Goal: Task Accomplishment & Management: Use online tool/utility

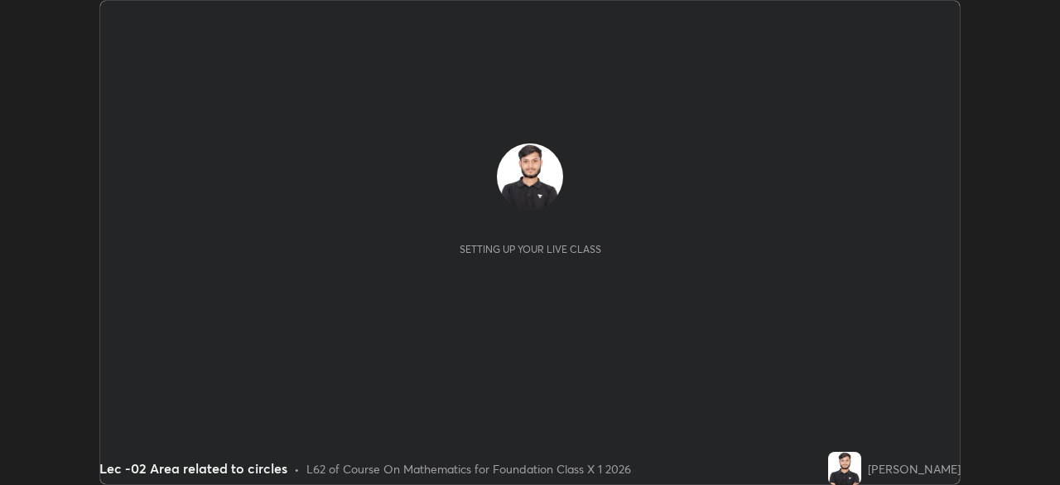
scroll to position [485, 1060]
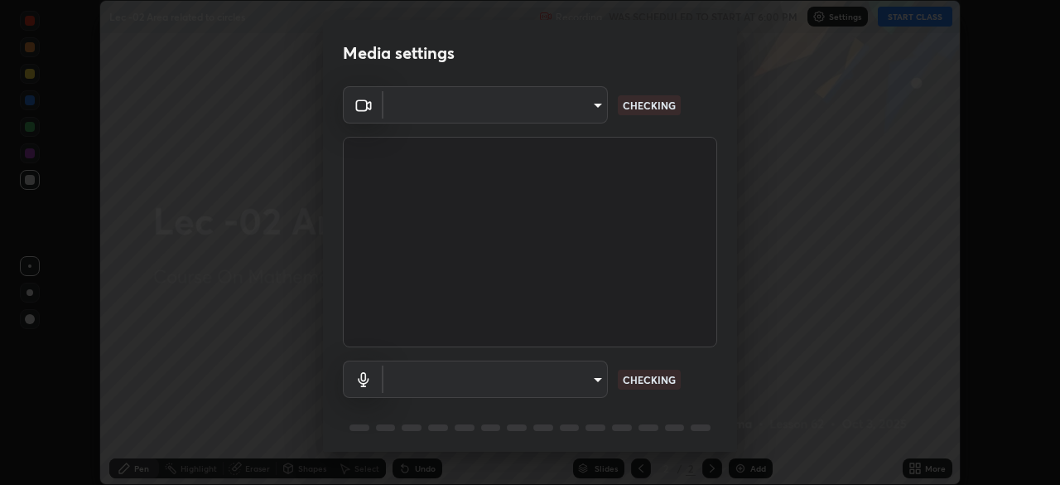
type input "bba66c41345857dcc9a6d4c580dc01eb5c8f13e357e582705132971b55534d29"
click at [499, 105] on body "Erase all Lec -02 Area related to circles Recording WAS SCHEDULED TO START AT 6…" at bounding box center [530, 242] width 1060 height 485
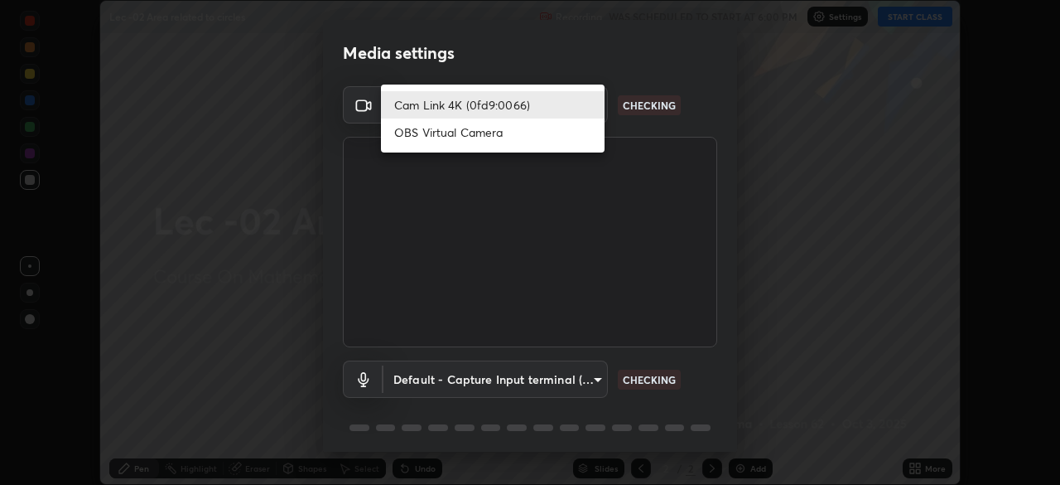
click at [526, 109] on li "Cam Link 4K (0fd9:0066)" at bounding box center [493, 104] width 224 height 27
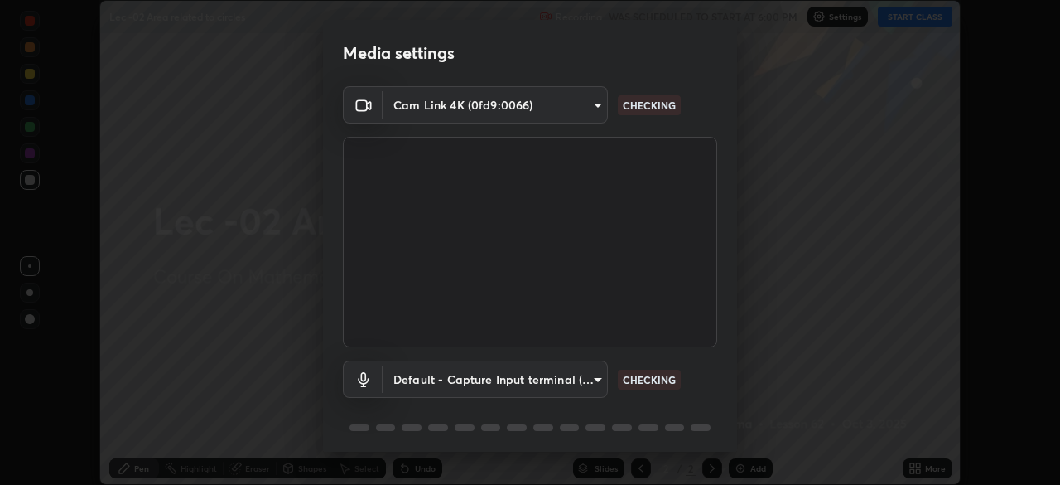
scroll to position [59, 0]
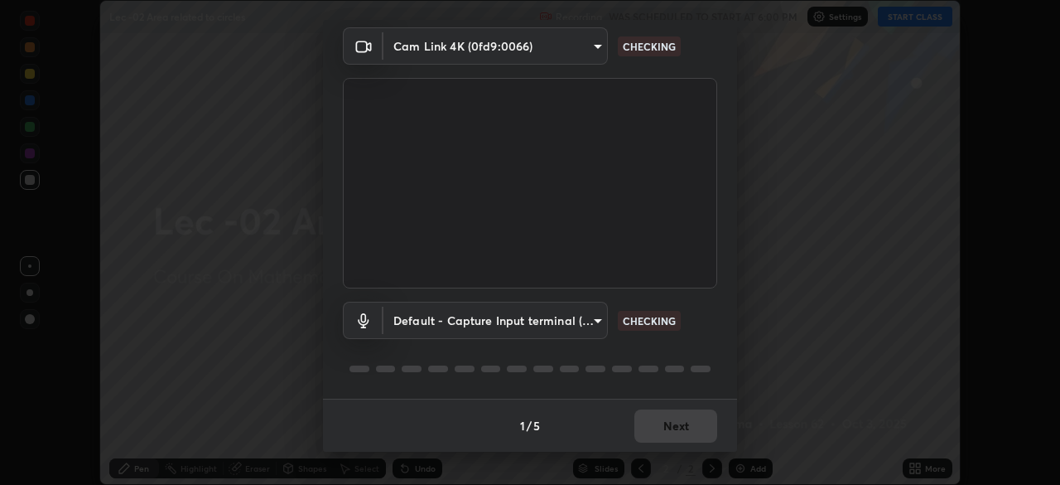
click at [490, 315] on body "Erase all Lec -02 Area related to circles Recording WAS SCHEDULED TO START AT 6…" at bounding box center [530, 242] width 1060 height 485
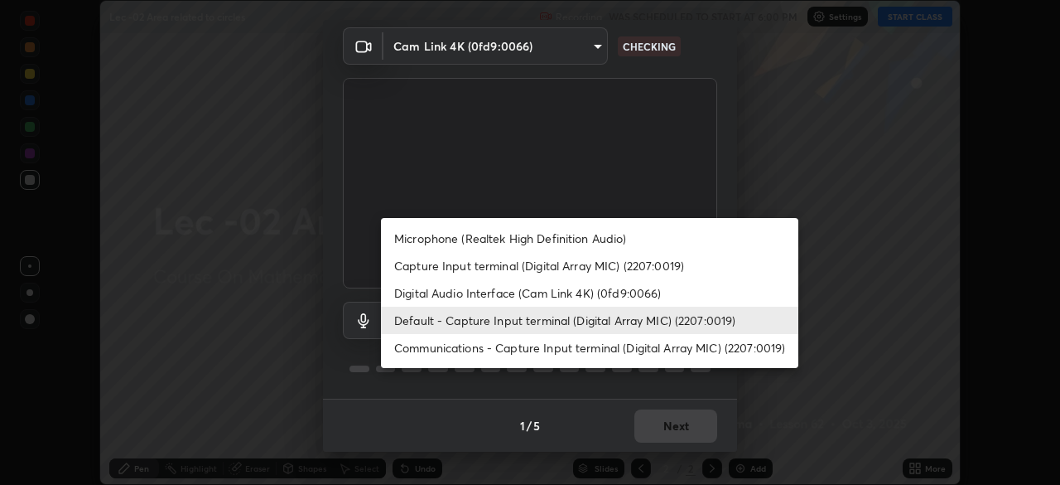
click at [510, 238] on li "Microphone (Realtek High Definition Audio)" at bounding box center [590, 238] width 418 height 27
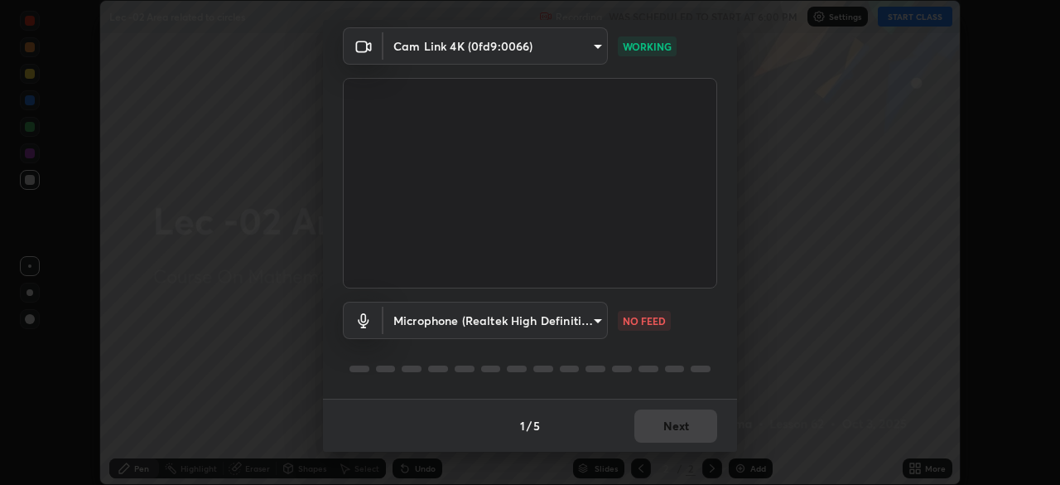
click at [475, 325] on body "Erase all Lec -02 Area related to circles Recording WAS SCHEDULED TO START AT 6…" at bounding box center [530, 242] width 1060 height 485
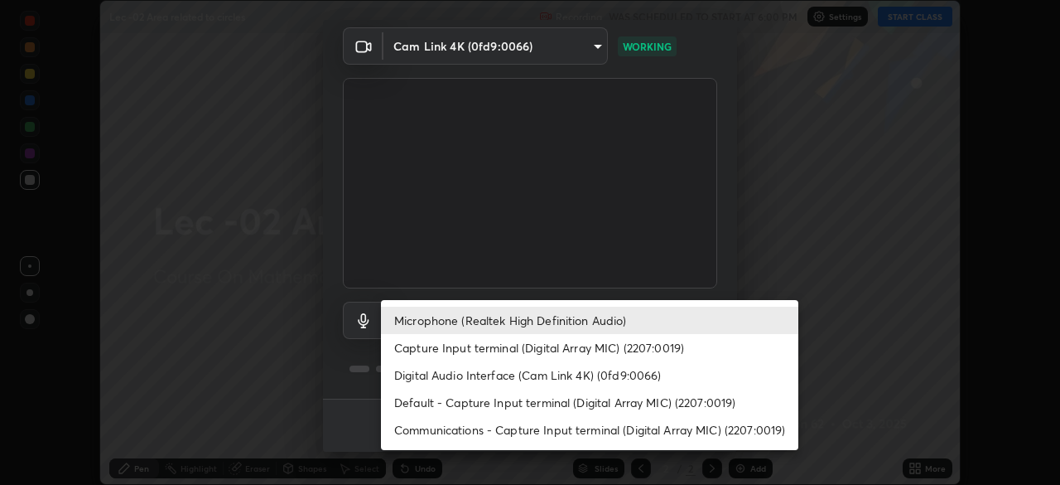
click at [470, 352] on li "Capture Input terminal (Digital Array MIC) (2207:0019)" at bounding box center [590, 347] width 418 height 27
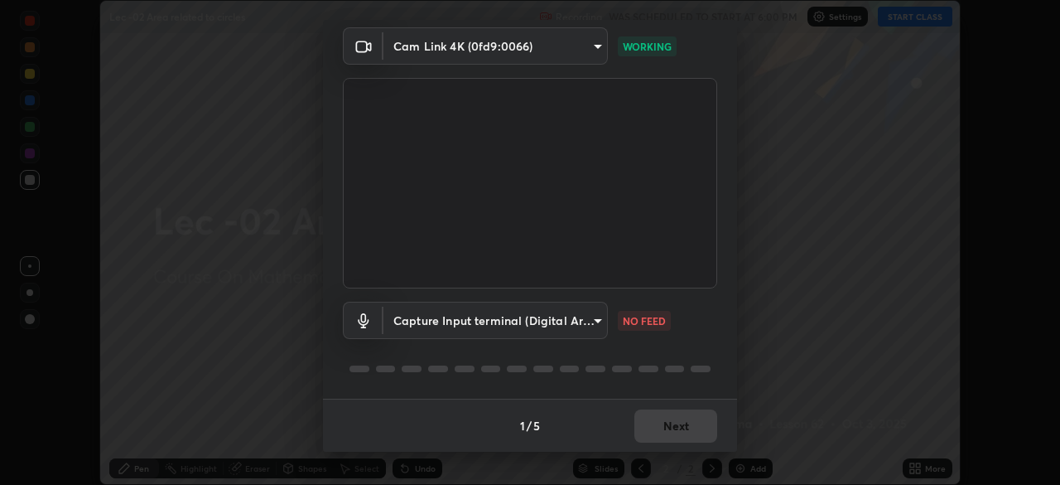
type input "f8a720cdb5714c7d168288ba46c5762ce5d2b0439a45e58062ea702f50affb6e"
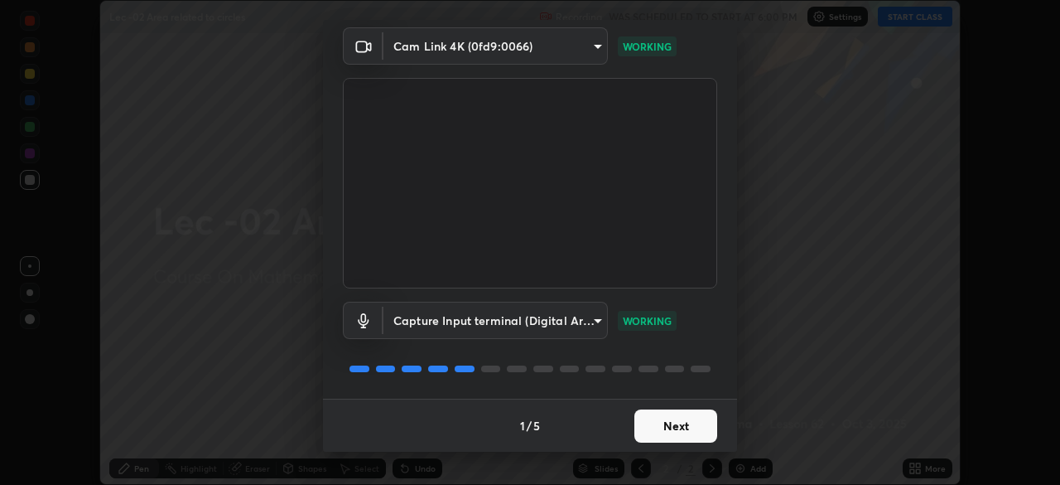
click at [663, 417] on button "Next" at bounding box center [676, 425] width 83 height 33
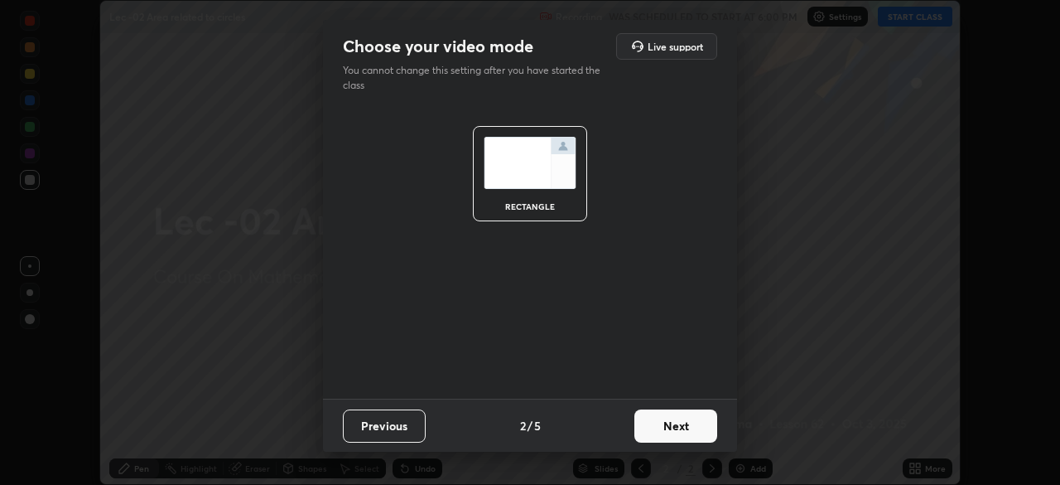
scroll to position [0, 0]
click at [676, 425] on button "Next" at bounding box center [676, 425] width 83 height 33
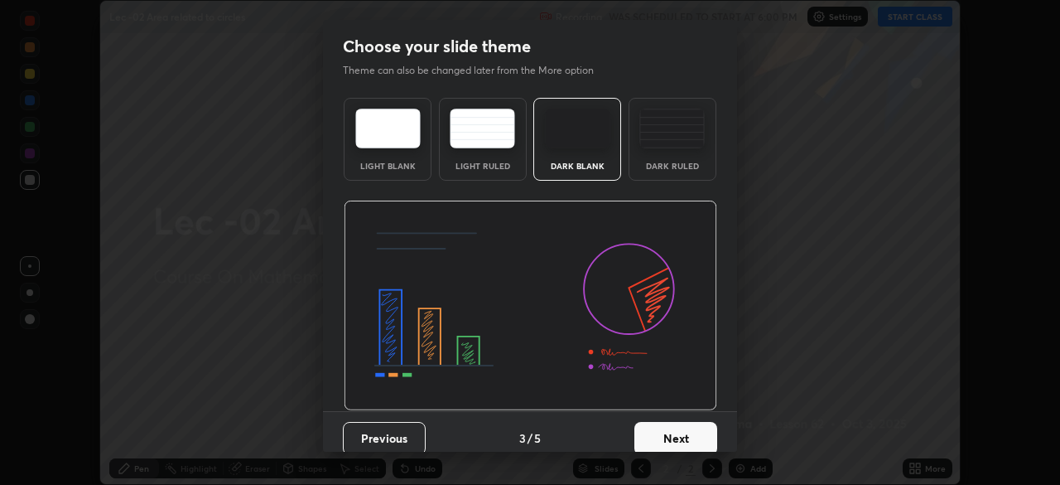
click at [683, 427] on button "Next" at bounding box center [676, 438] width 83 height 33
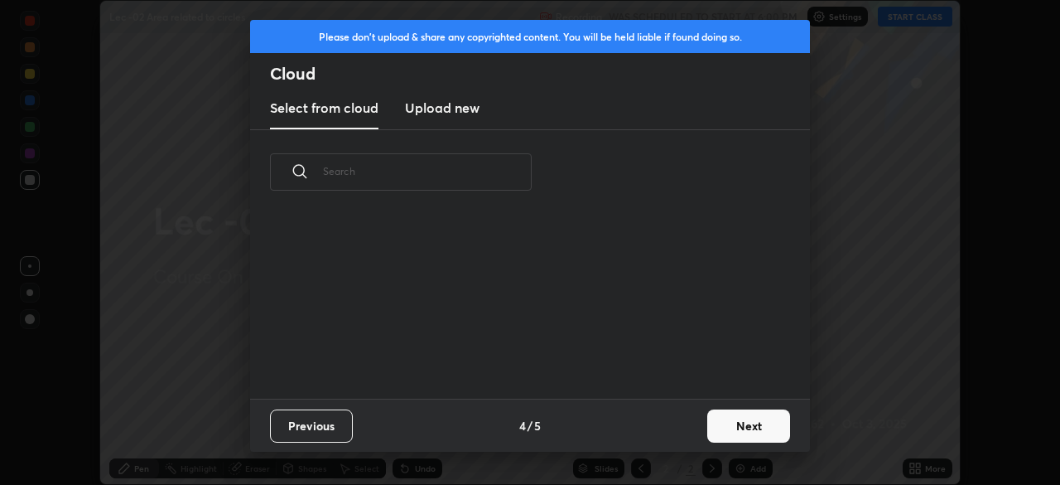
click at [693, 432] on div "Previous 4 / 5 Next" at bounding box center [530, 424] width 560 height 53
click at [703, 433] on div "Previous 4 / 5 Next" at bounding box center [530, 424] width 560 height 53
click at [713, 431] on button "Next" at bounding box center [748, 425] width 83 height 33
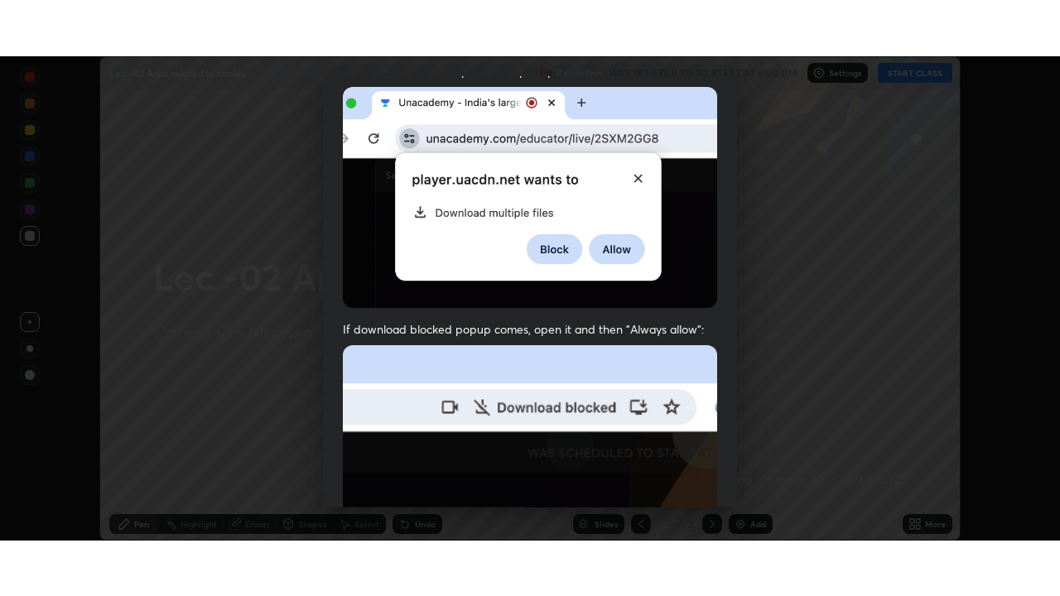
scroll to position [397, 0]
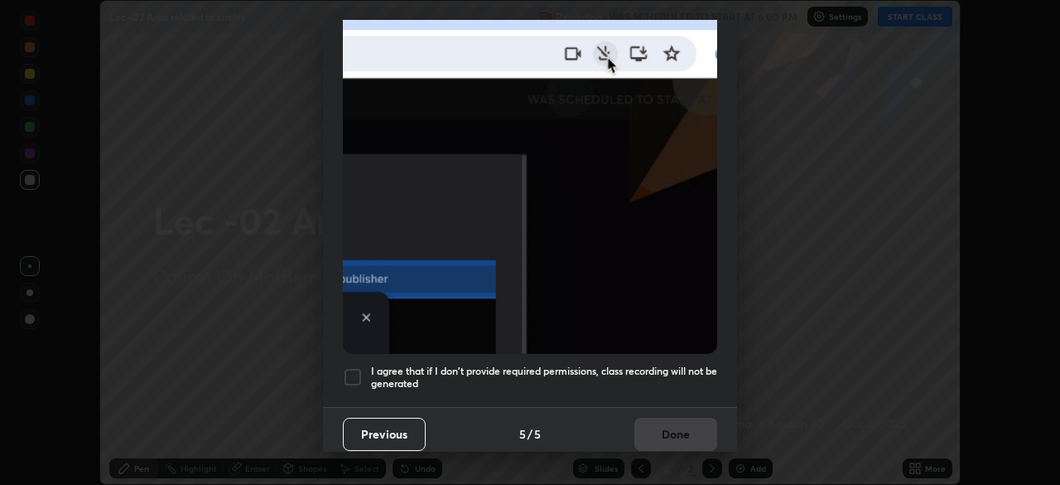
click at [356, 367] on div at bounding box center [353, 377] width 20 height 20
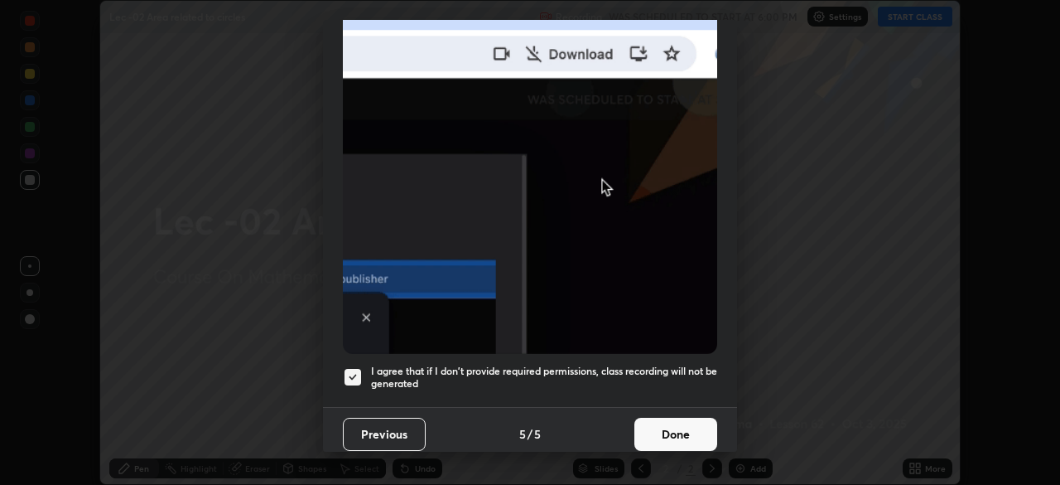
click at [665, 433] on button "Done" at bounding box center [676, 434] width 83 height 33
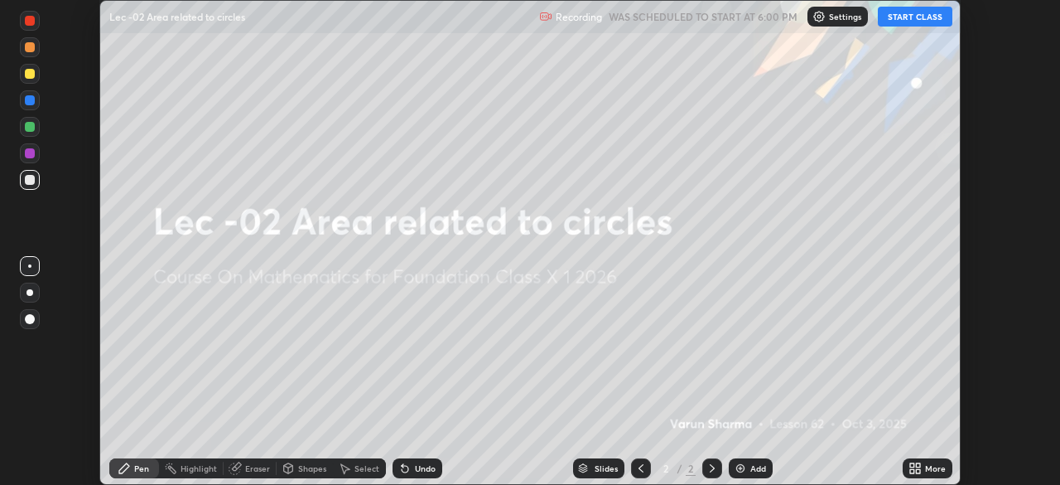
click at [929, 472] on div "More" at bounding box center [935, 468] width 21 height 8
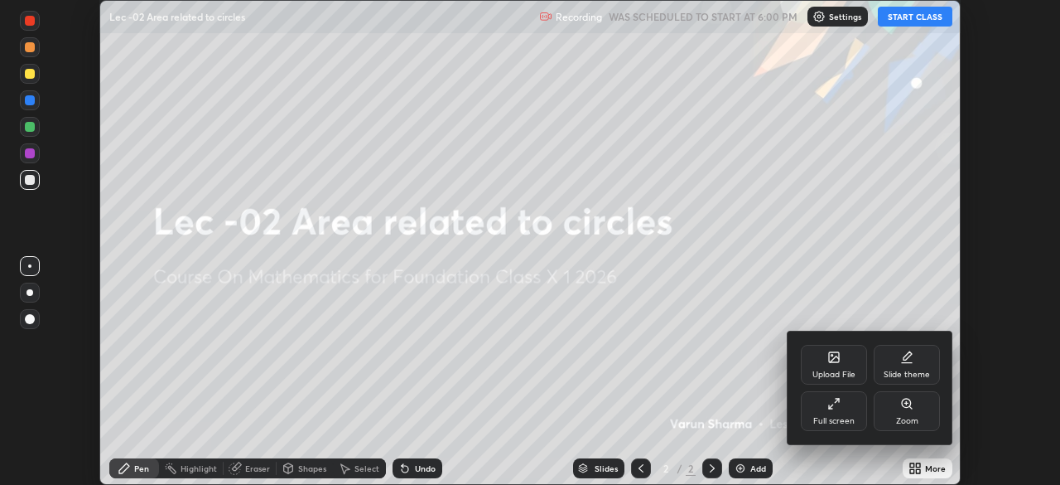
click at [843, 409] on div "Full screen" at bounding box center [834, 411] width 66 height 40
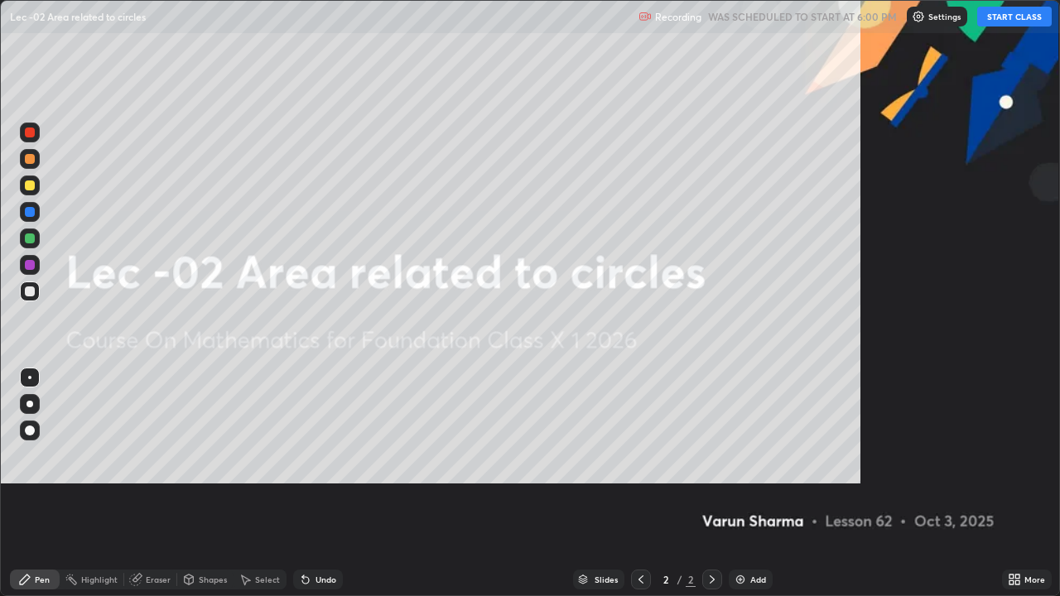
scroll to position [596, 1060]
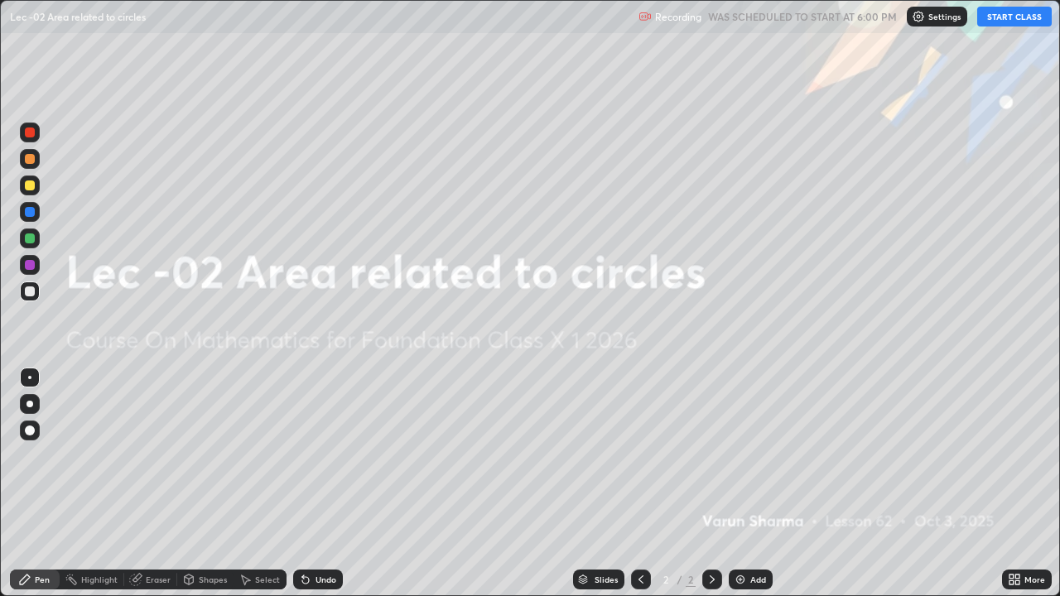
click at [1001, 17] on button "START CLASS" at bounding box center [1015, 17] width 75 height 20
click at [752, 484] on div "Add" at bounding box center [751, 580] width 44 height 20
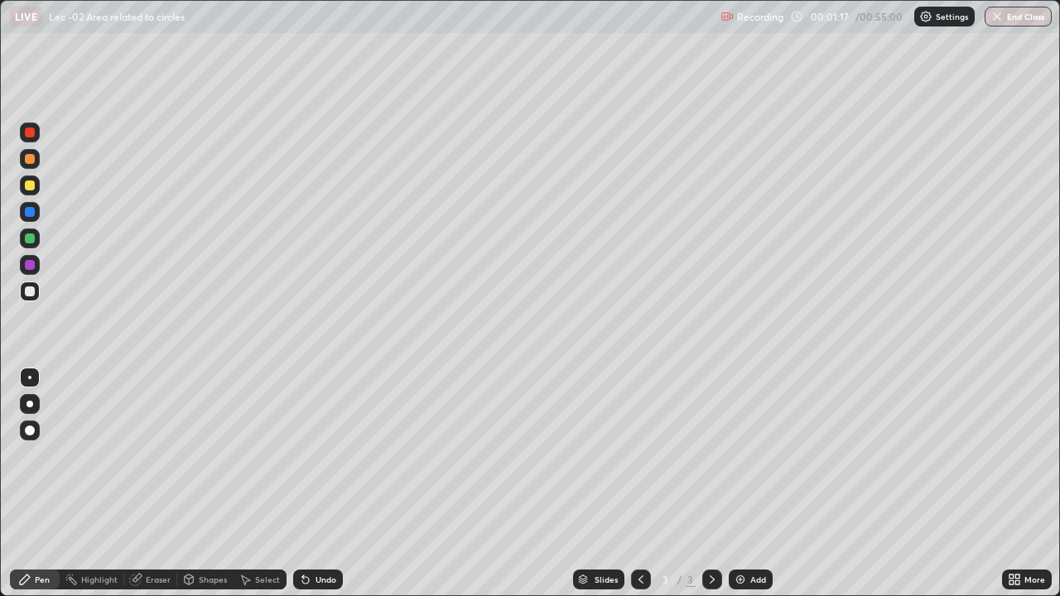
click at [25, 186] on div at bounding box center [30, 186] width 10 height 10
click at [194, 484] on icon at bounding box center [188, 579] width 13 height 13
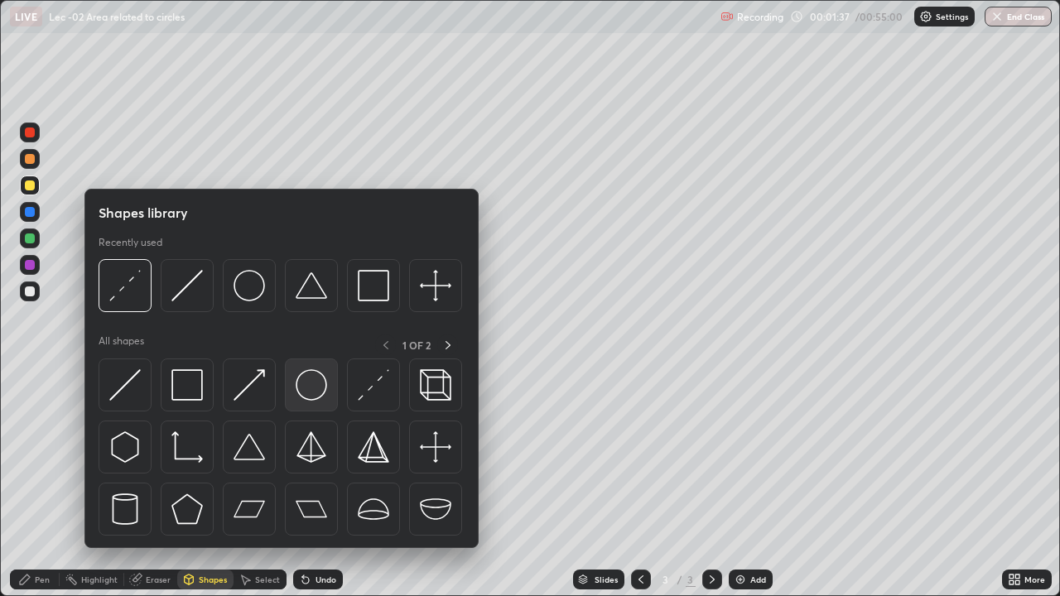
click at [313, 398] on img at bounding box center [311, 384] width 31 height 31
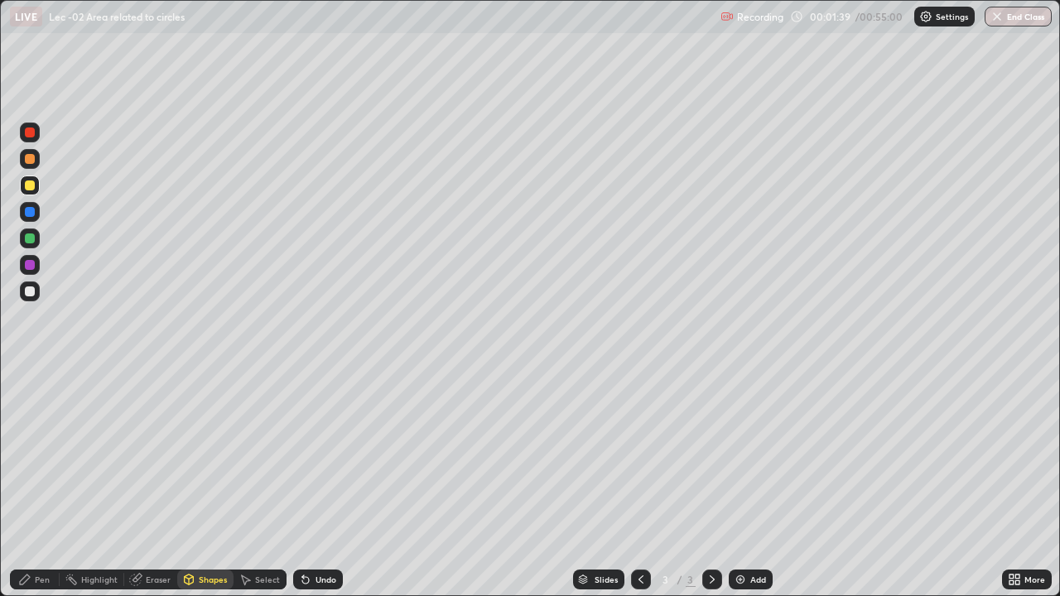
click at [53, 484] on div "Pen" at bounding box center [35, 580] width 50 height 20
click at [199, 484] on div "Shapes" at bounding box center [213, 580] width 28 height 8
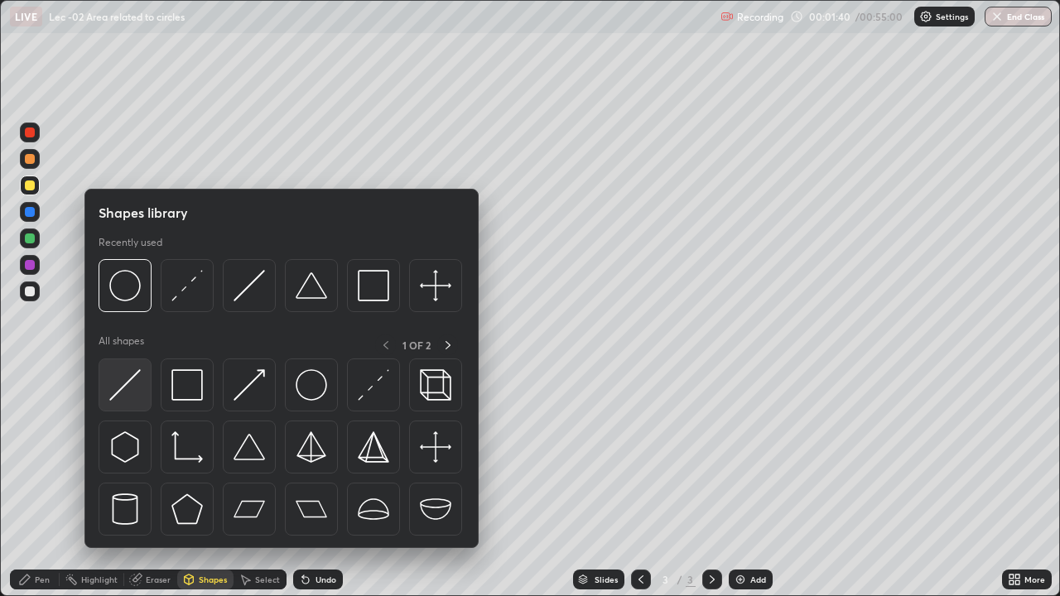
click at [127, 398] on img at bounding box center [124, 384] width 31 height 31
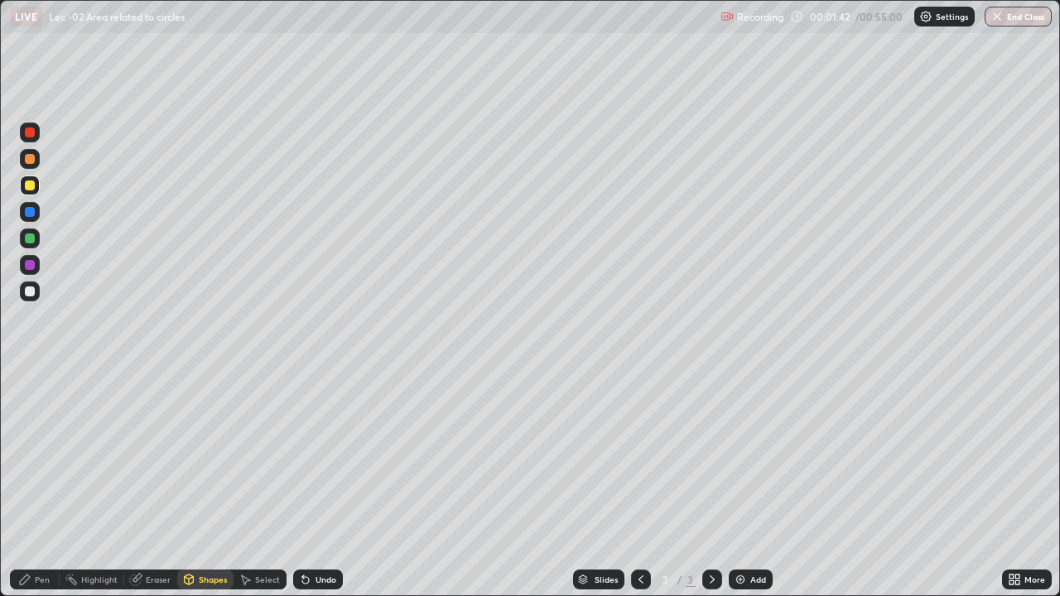
click at [48, 484] on div "Pen" at bounding box center [35, 579] width 50 height 33
click at [303, 484] on icon at bounding box center [305, 579] width 13 height 13
click at [199, 484] on div "Shapes" at bounding box center [213, 580] width 28 height 8
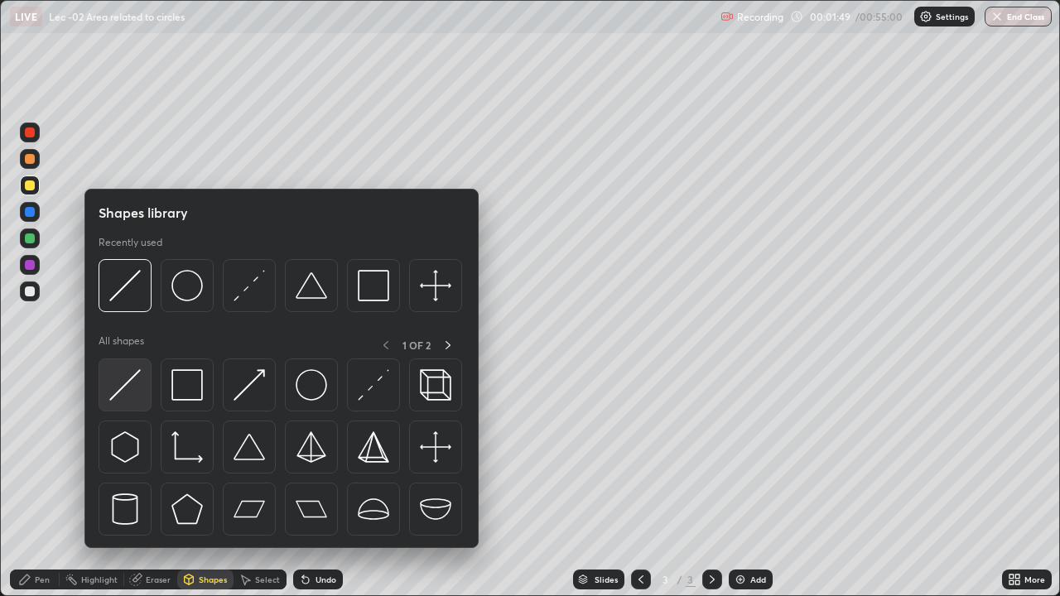
click at [132, 401] on div at bounding box center [125, 385] width 53 height 53
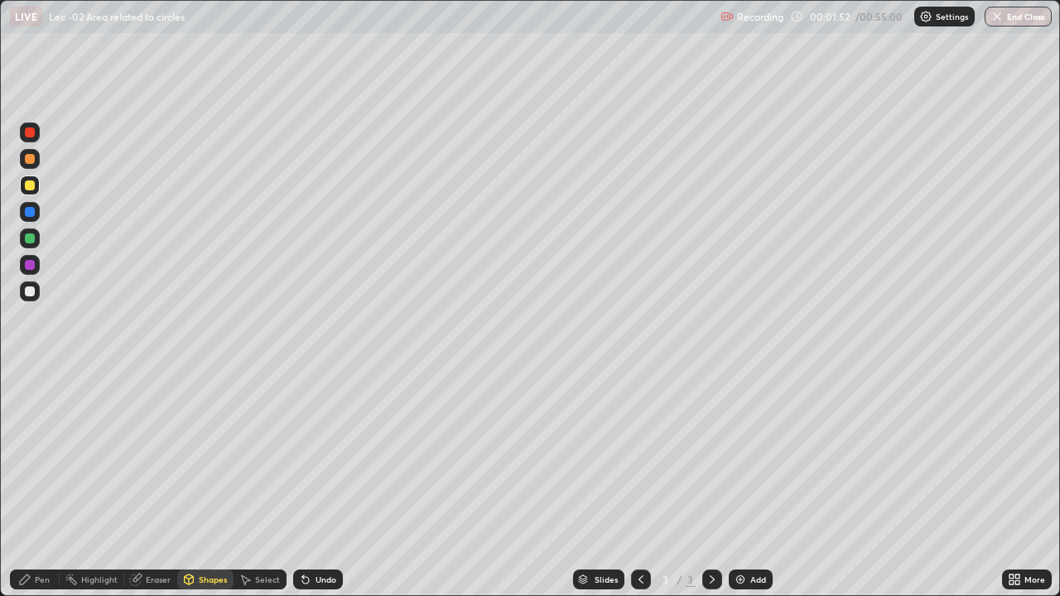
click at [51, 484] on div "Pen" at bounding box center [35, 579] width 50 height 33
click at [304, 484] on icon at bounding box center [305, 580] width 7 height 7
click at [307, 484] on icon at bounding box center [305, 579] width 13 height 13
click at [310, 484] on icon at bounding box center [305, 579] width 13 height 13
click at [308, 484] on icon at bounding box center [305, 579] width 13 height 13
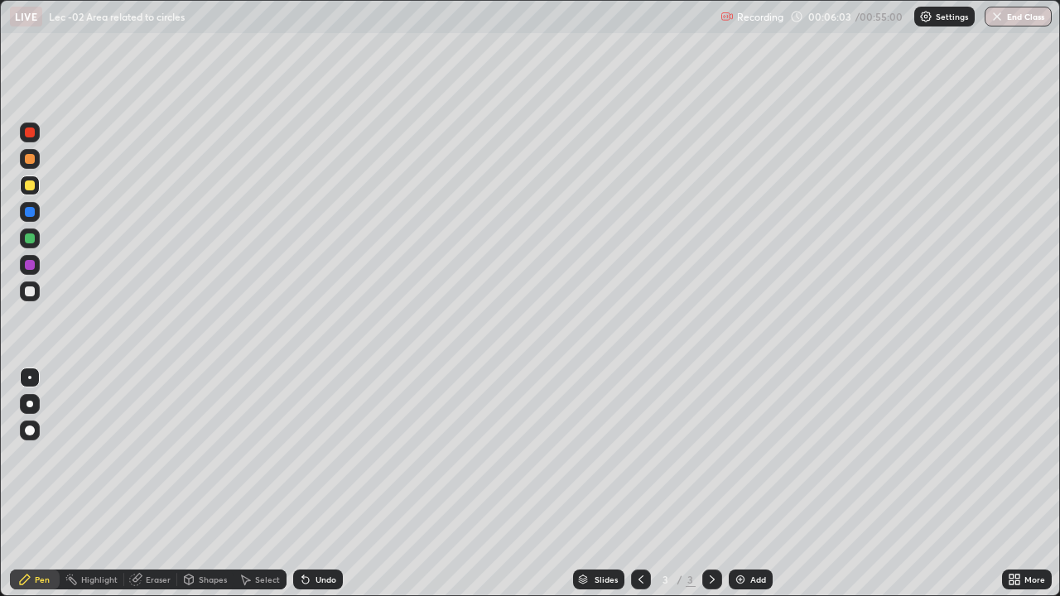
click at [26, 237] on div at bounding box center [30, 239] width 10 height 10
click at [152, 484] on div "Eraser" at bounding box center [150, 580] width 53 height 20
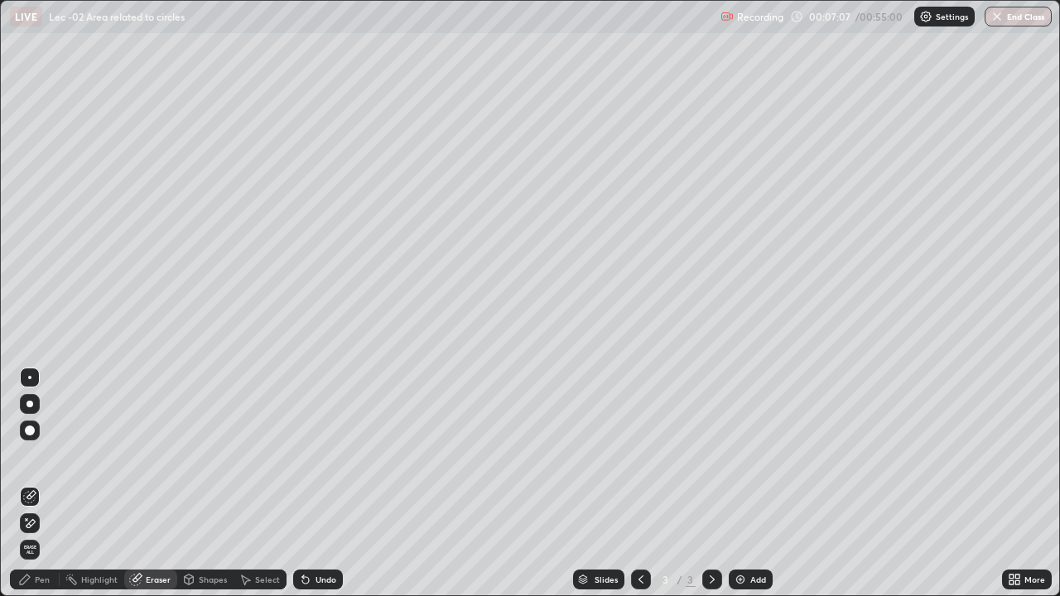
click at [52, 484] on div "Pen" at bounding box center [35, 580] width 50 height 20
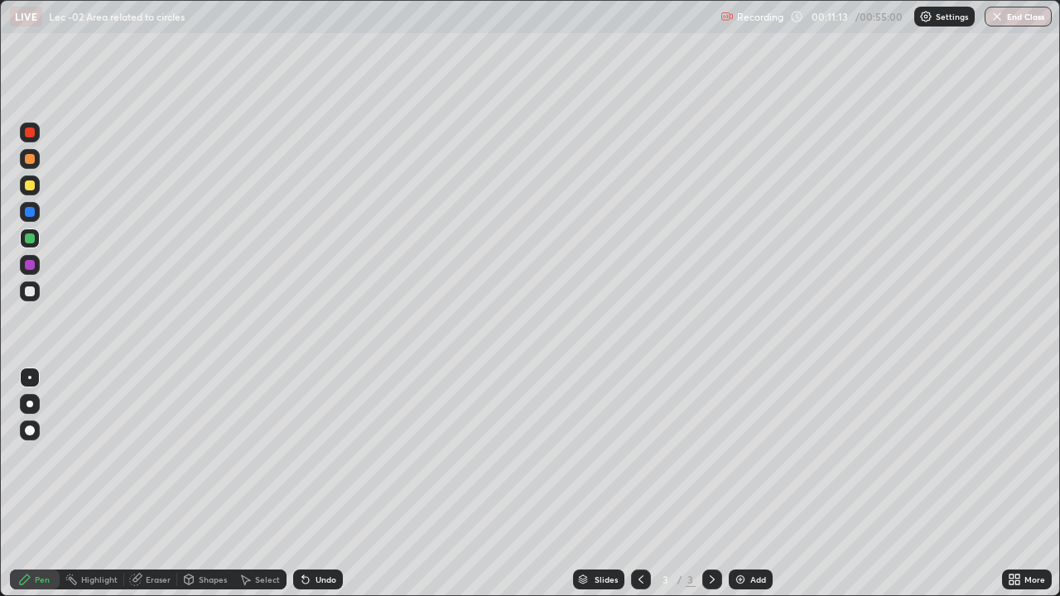
click at [747, 484] on div "Add" at bounding box center [751, 580] width 44 height 20
click at [215, 484] on div "Shapes" at bounding box center [213, 580] width 28 height 8
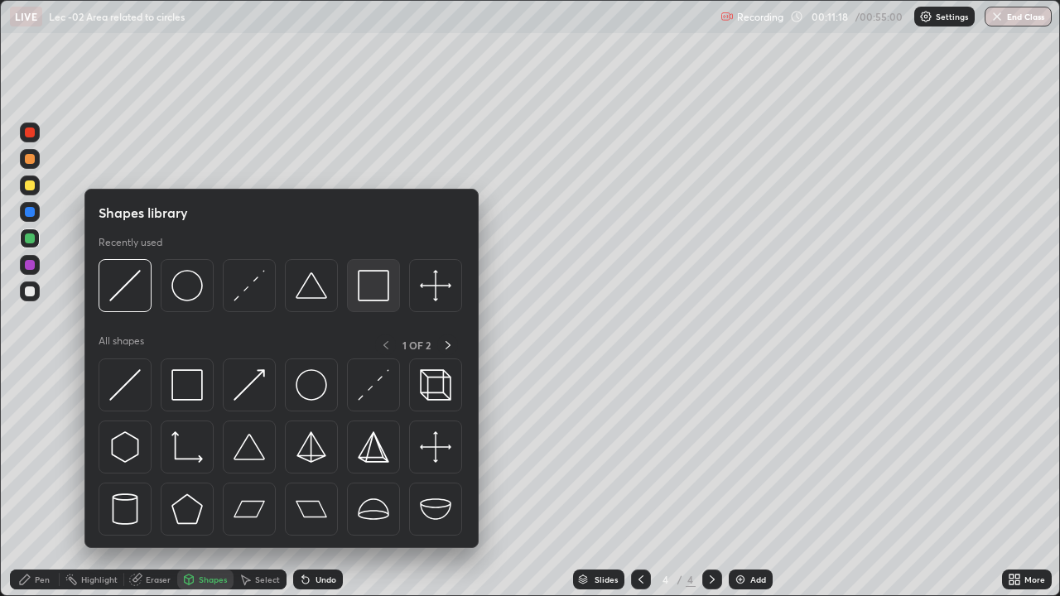
click at [363, 291] on img at bounding box center [373, 285] width 31 height 31
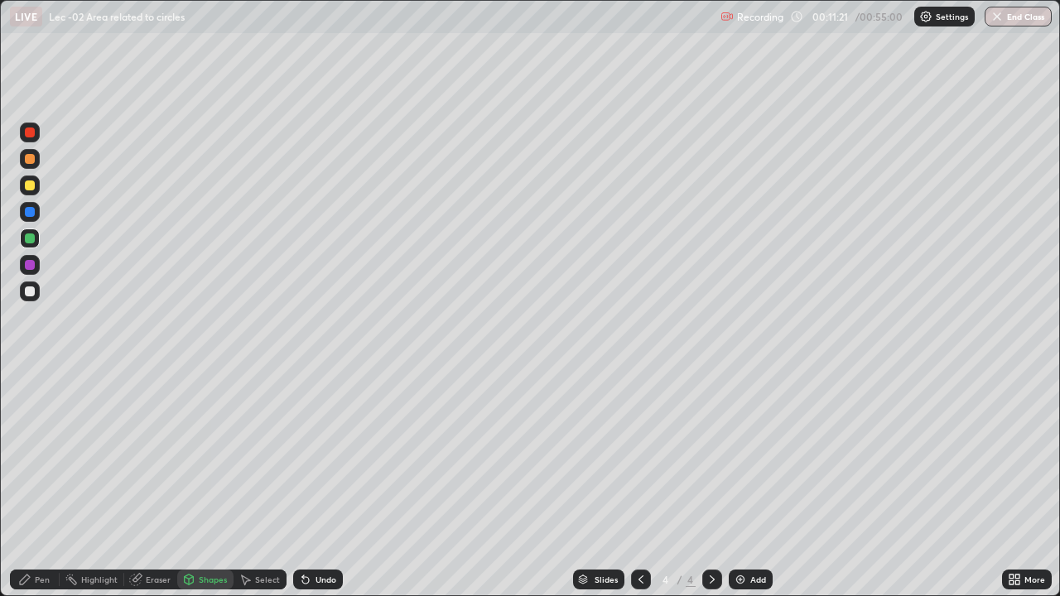
click at [32, 191] on div at bounding box center [30, 186] width 20 height 20
click at [321, 484] on div "Undo" at bounding box center [326, 580] width 21 height 8
click at [50, 484] on div "Pen" at bounding box center [35, 580] width 50 height 20
click at [208, 484] on div "Shapes" at bounding box center [213, 580] width 28 height 8
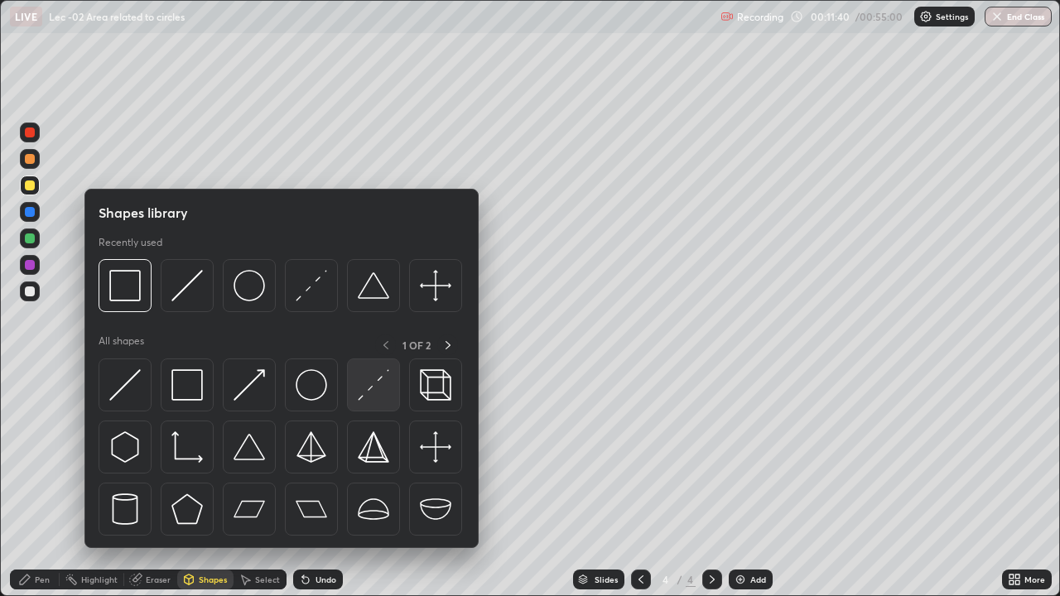
click at [360, 399] on img at bounding box center [373, 384] width 31 height 31
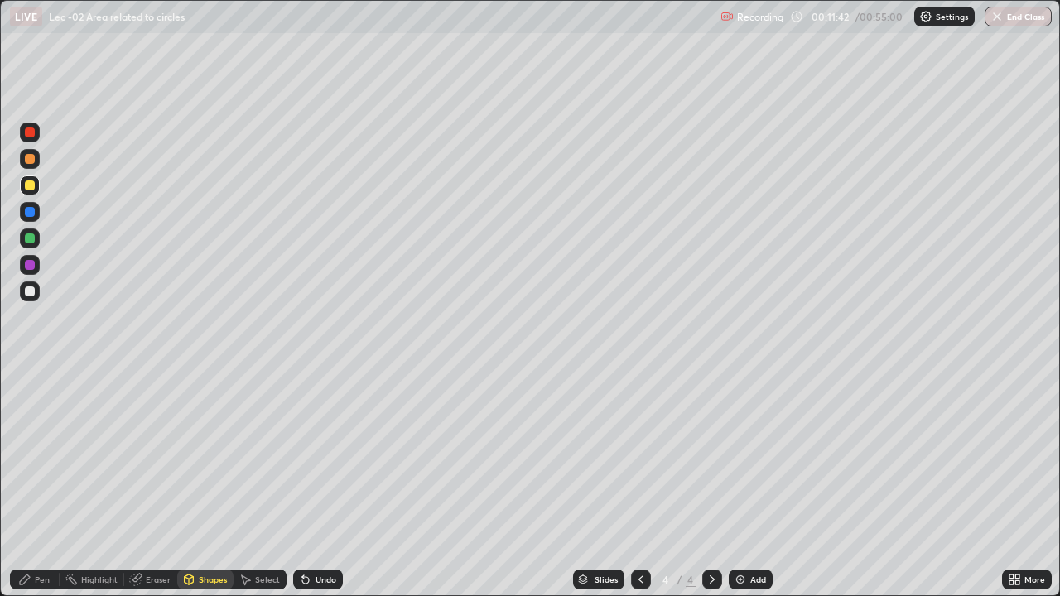
click at [43, 484] on div "Pen" at bounding box center [42, 580] width 15 height 8
click at [35, 213] on div at bounding box center [30, 212] width 20 height 20
click at [27, 187] on div at bounding box center [30, 186] width 10 height 10
click at [22, 157] on div at bounding box center [30, 159] width 20 height 20
click at [26, 137] on div at bounding box center [30, 133] width 20 height 20
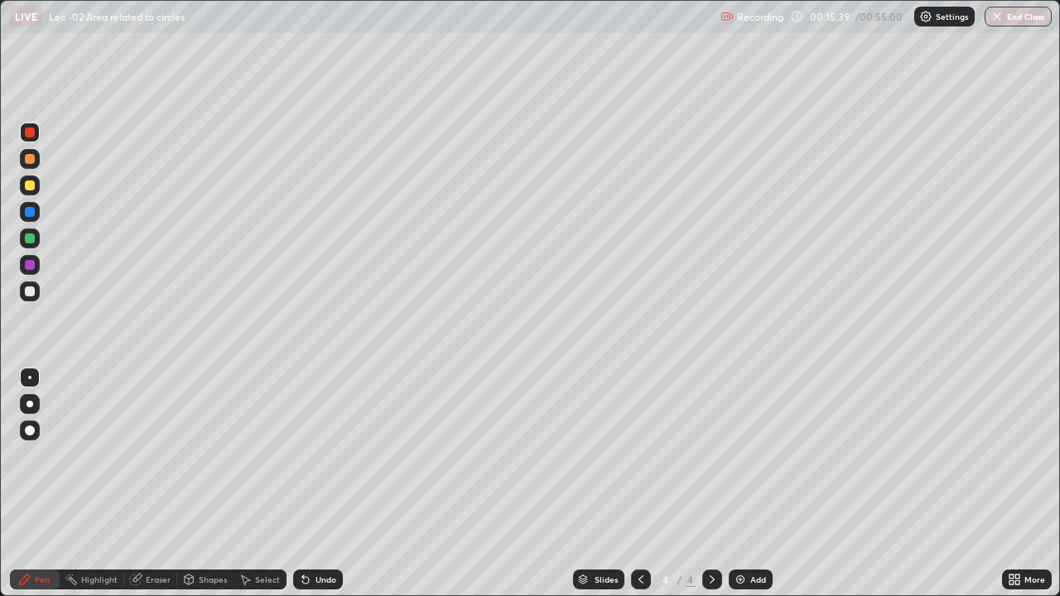
click at [324, 484] on div "Undo" at bounding box center [318, 580] width 50 height 20
click at [104, 484] on div "Highlight" at bounding box center [99, 580] width 36 height 8
click at [141, 484] on icon at bounding box center [135, 579] width 13 height 13
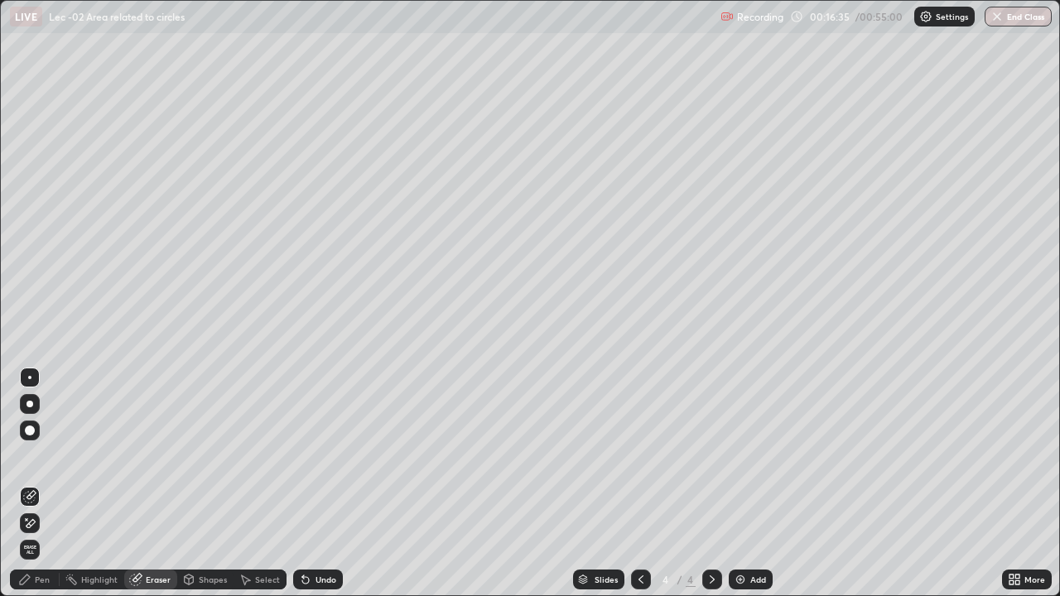
click at [38, 484] on div "Pen" at bounding box center [42, 580] width 15 height 8
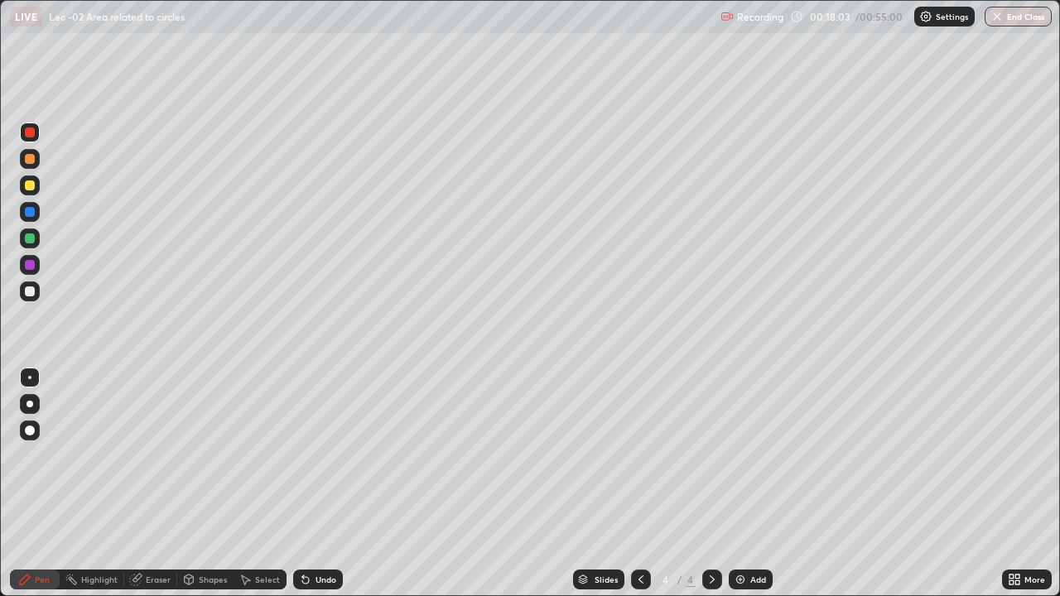
click at [29, 239] on div at bounding box center [30, 239] width 10 height 10
click at [639, 484] on icon at bounding box center [641, 580] width 5 height 8
click at [708, 484] on icon at bounding box center [712, 579] width 13 height 13
click at [141, 484] on icon at bounding box center [135, 579] width 13 height 13
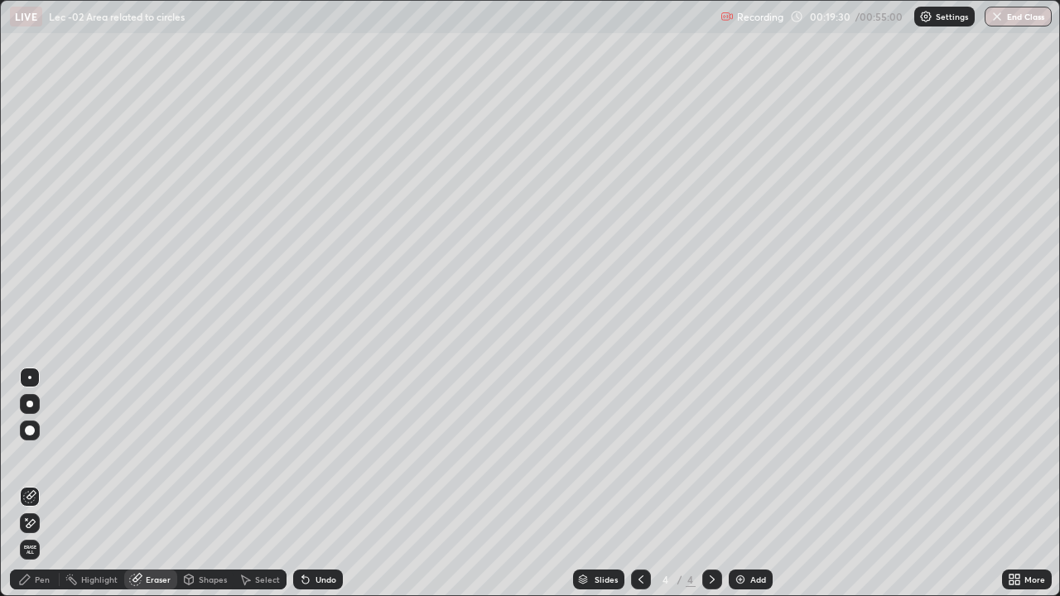
click at [37, 484] on div "Pen" at bounding box center [42, 580] width 15 height 8
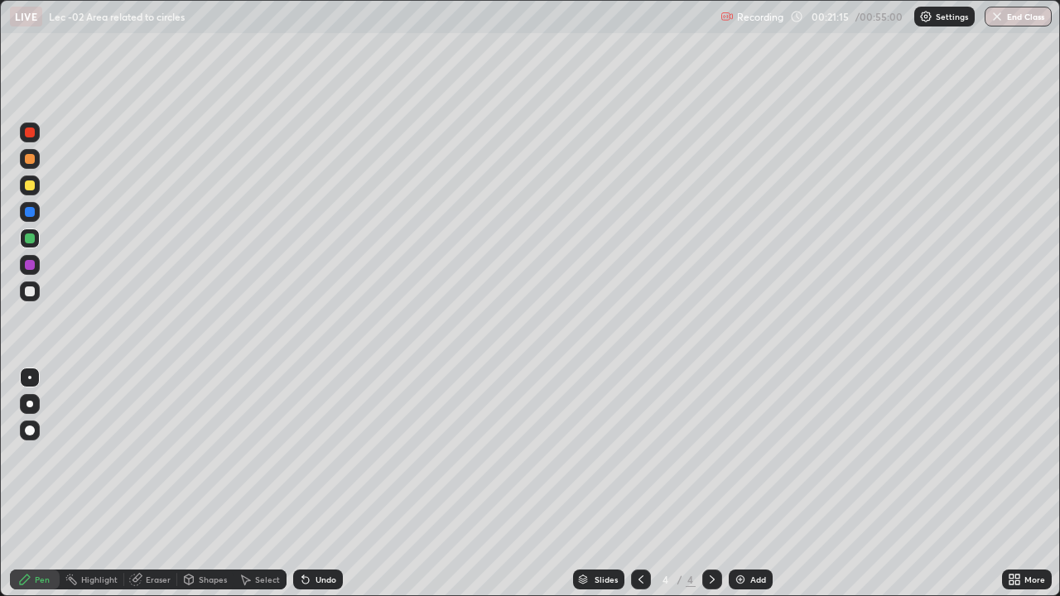
click at [751, 484] on div "Add" at bounding box center [759, 580] width 16 height 8
click at [212, 484] on div "Shapes" at bounding box center [213, 580] width 28 height 8
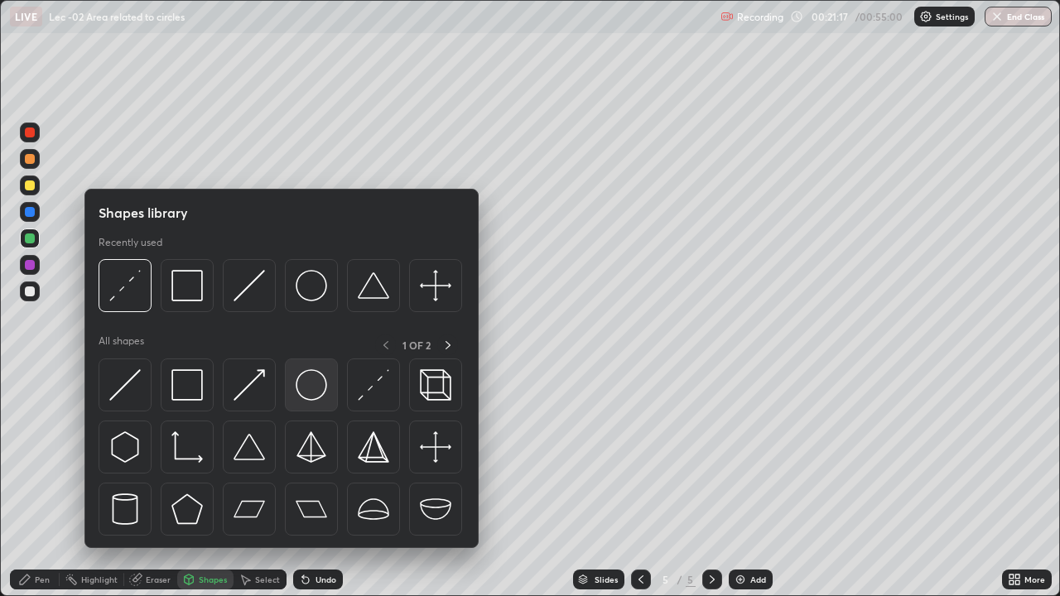
click at [315, 395] on img at bounding box center [311, 384] width 31 height 31
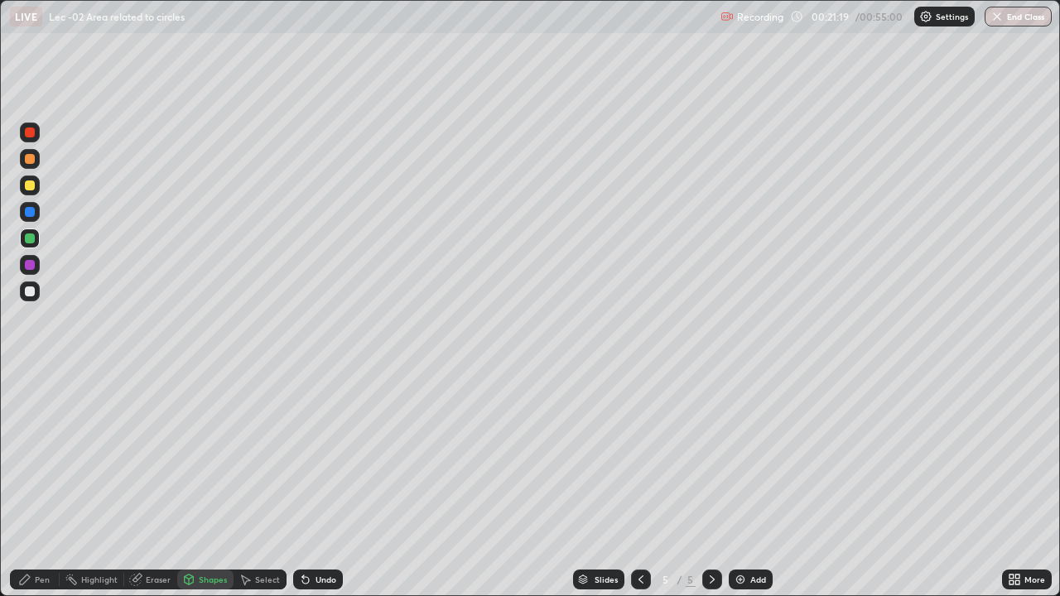
click at [51, 484] on div "Pen" at bounding box center [35, 580] width 50 height 20
click at [205, 484] on div "Shapes" at bounding box center [213, 580] width 28 height 8
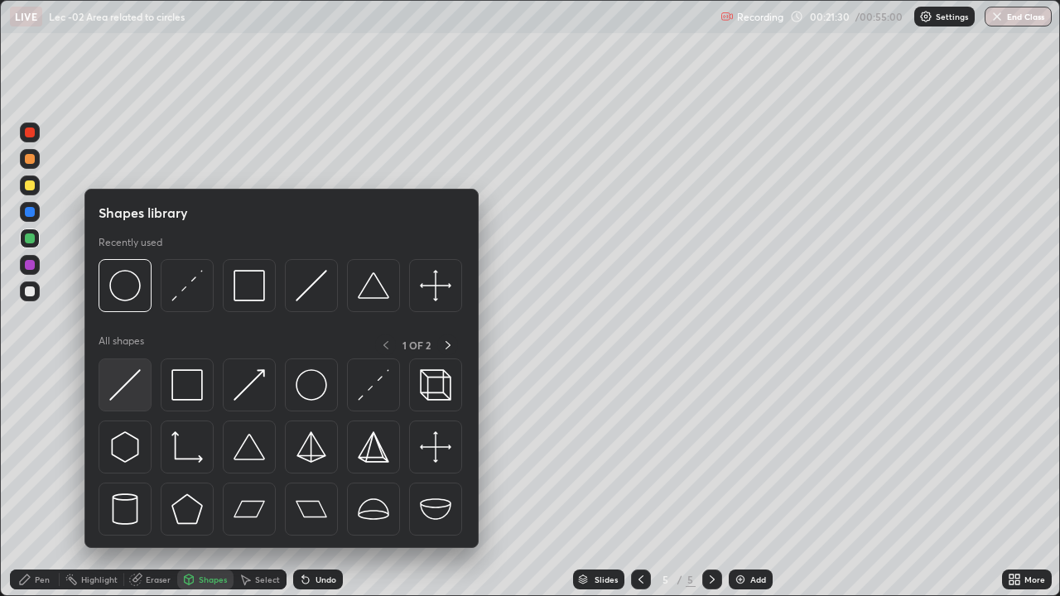
click at [133, 387] on img at bounding box center [124, 384] width 31 height 31
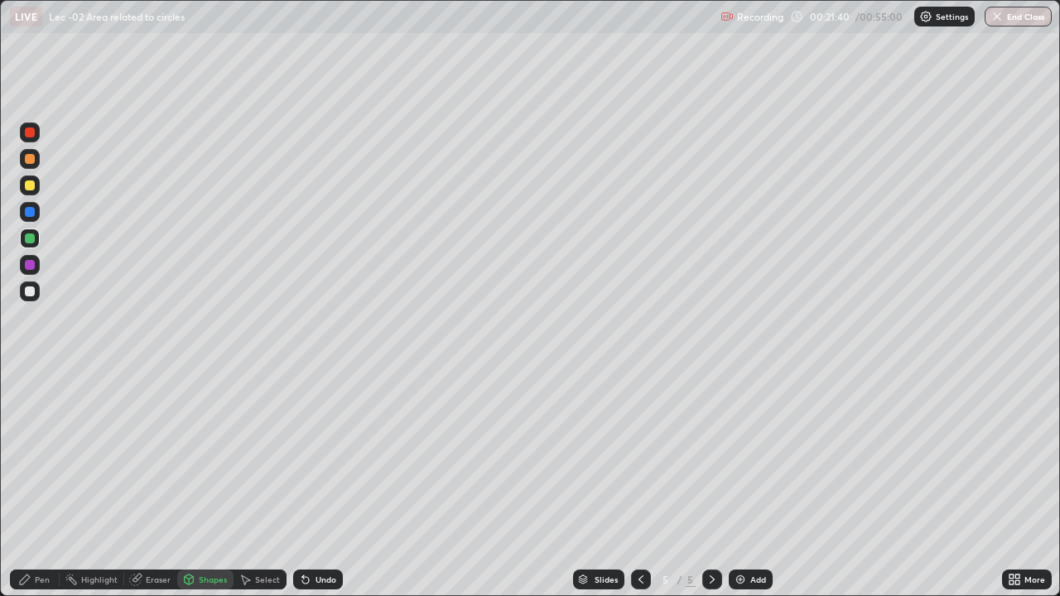
click at [296, 484] on div "Undo" at bounding box center [315, 579] width 56 height 33
click at [41, 484] on div "Pen" at bounding box center [35, 580] width 50 height 20
click at [30, 188] on div at bounding box center [30, 186] width 10 height 10
click at [303, 484] on icon at bounding box center [305, 580] width 7 height 7
click at [304, 484] on div "Undo" at bounding box center [318, 580] width 50 height 20
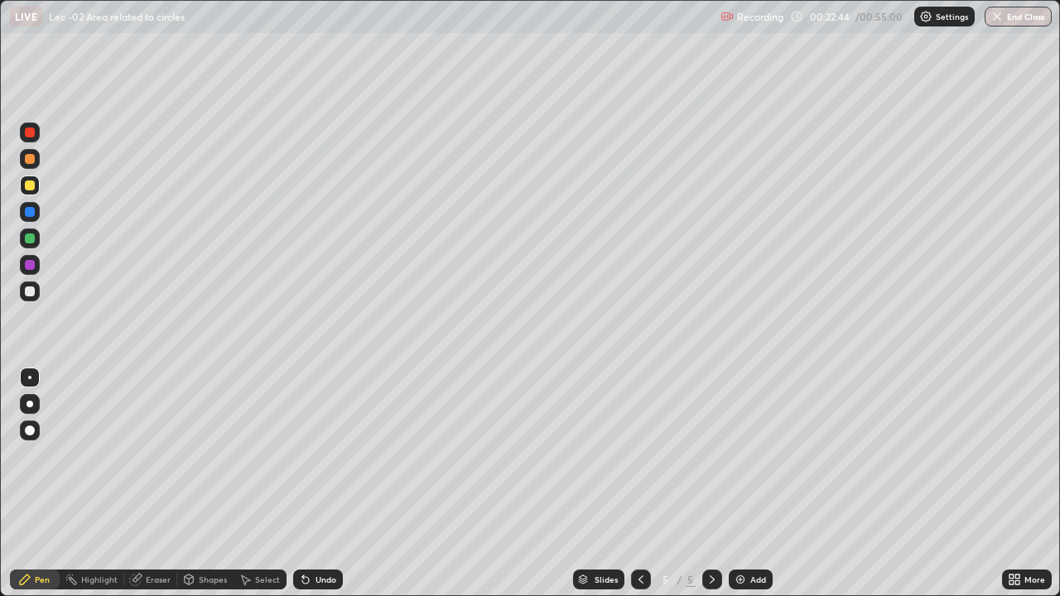
click at [302, 484] on div "Undo" at bounding box center [318, 580] width 50 height 20
click at [31, 292] on div at bounding box center [30, 292] width 10 height 10
click at [103, 484] on div "Highlight" at bounding box center [99, 580] width 36 height 8
click at [158, 484] on div "Eraser" at bounding box center [158, 580] width 25 height 8
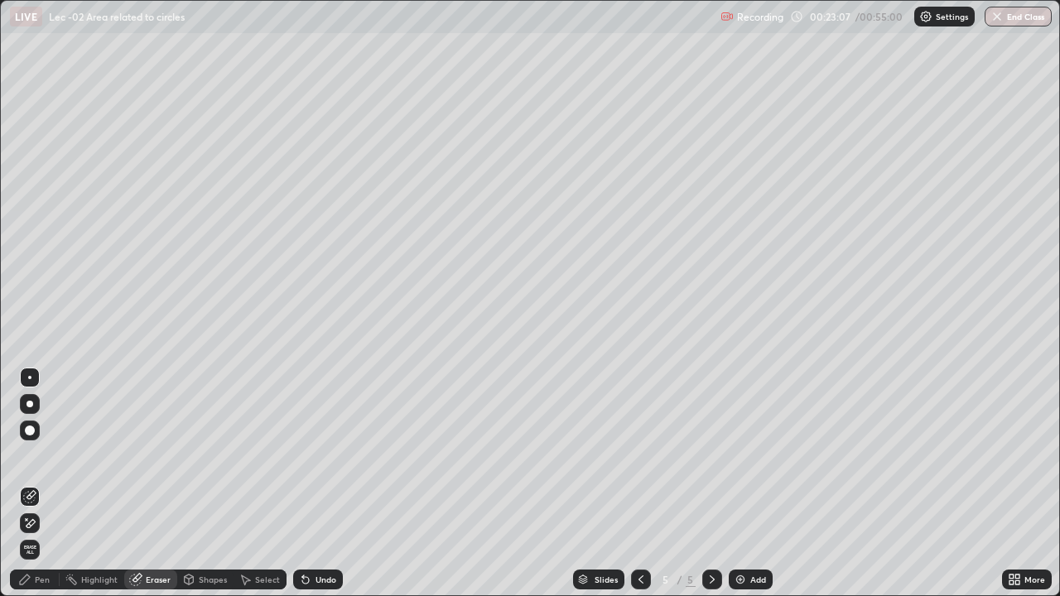
click at [45, 484] on div "Pen" at bounding box center [42, 580] width 15 height 8
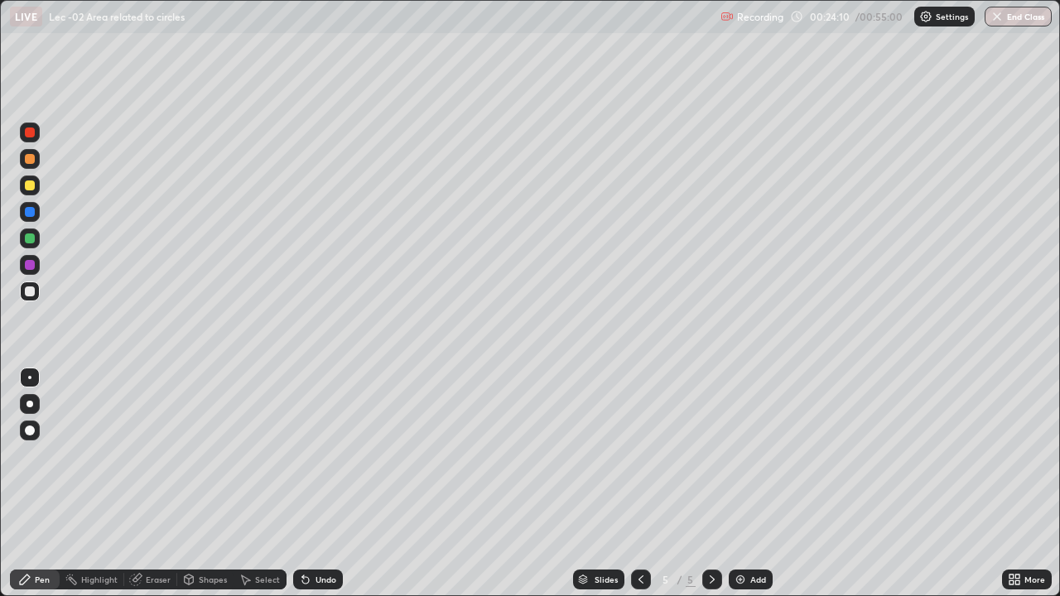
click at [30, 268] on div at bounding box center [30, 265] width 10 height 10
click at [321, 484] on div "Undo" at bounding box center [326, 580] width 21 height 8
click at [321, 484] on div "Undo" at bounding box center [318, 580] width 50 height 20
click at [744, 484] on img at bounding box center [740, 579] width 13 height 13
click at [315, 484] on div "Undo" at bounding box center [318, 580] width 50 height 20
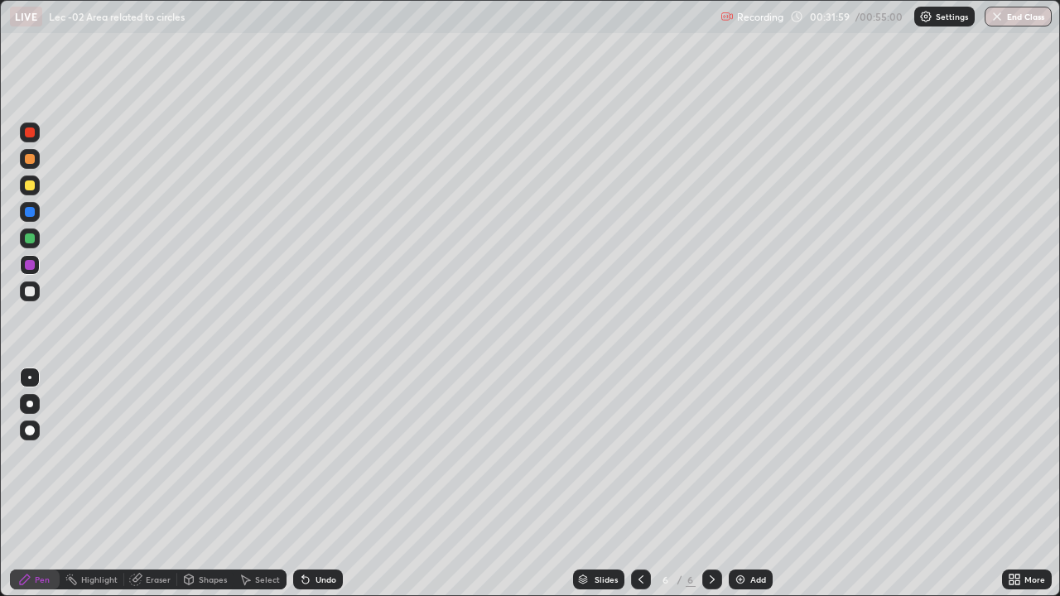
click at [200, 484] on div "Shapes" at bounding box center [213, 580] width 28 height 8
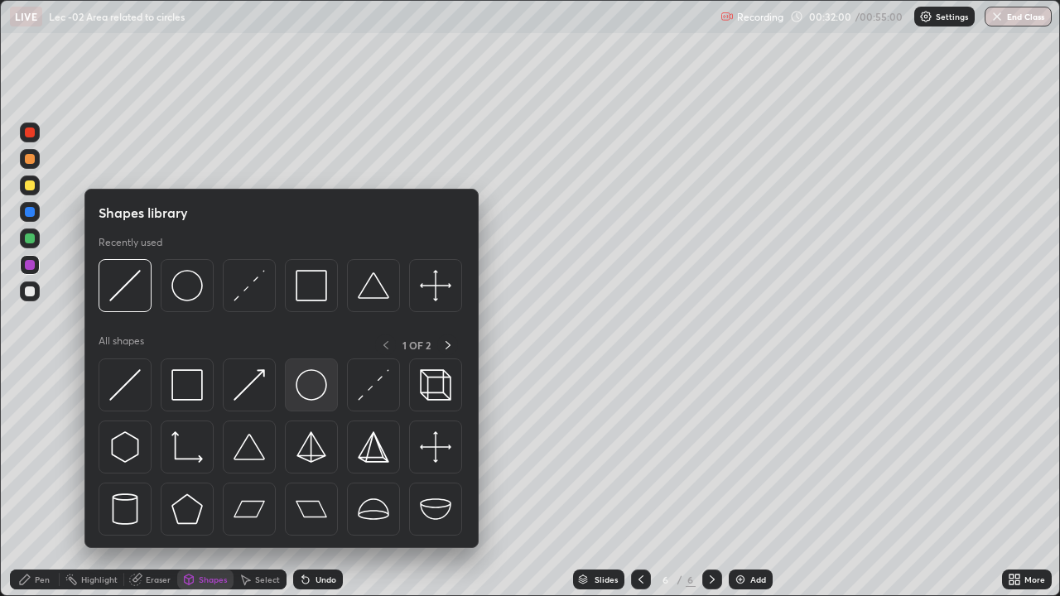
click at [314, 399] on img at bounding box center [311, 384] width 31 height 31
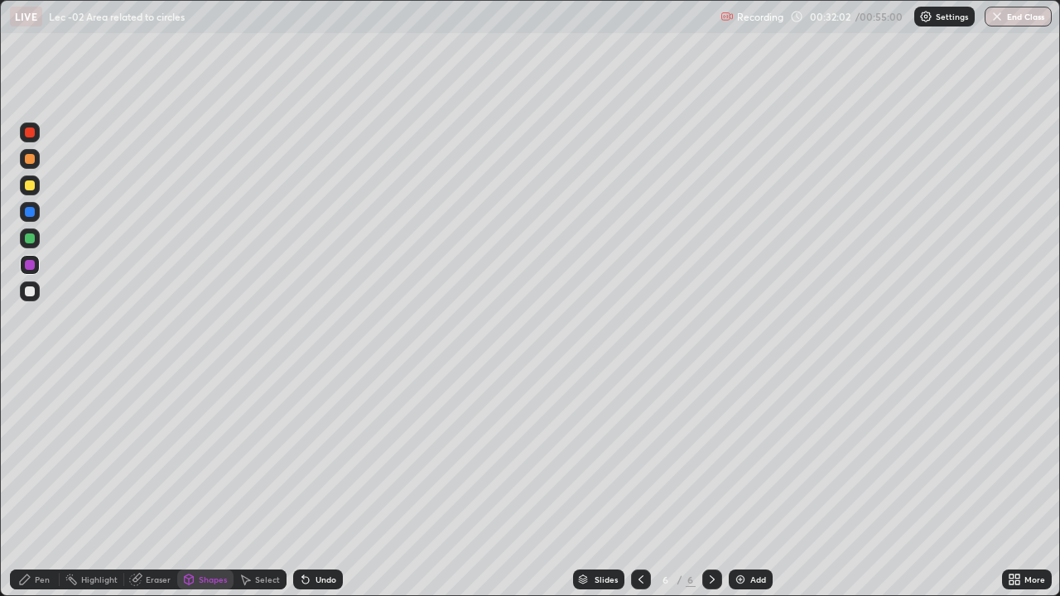
click at [250, 484] on div "Select" at bounding box center [260, 579] width 53 height 33
click at [332, 484] on div "Undo" at bounding box center [326, 580] width 21 height 8
click at [151, 484] on div "Eraser" at bounding box center [158, 580] width 25 height 8
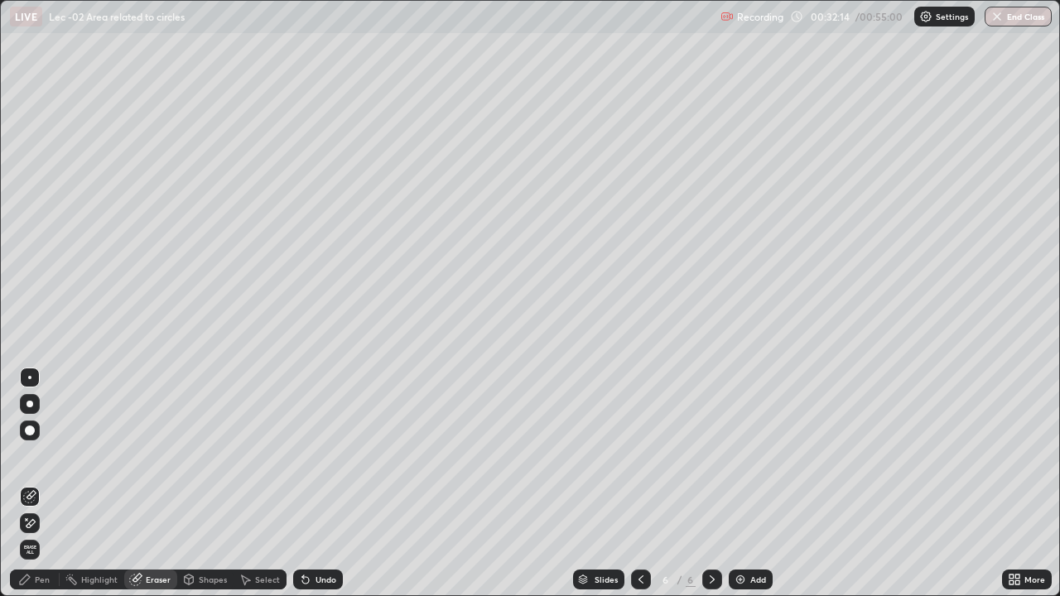
click at [199, 484] on div "Shapes" at bounding box center [213, 580] width 28 height 8
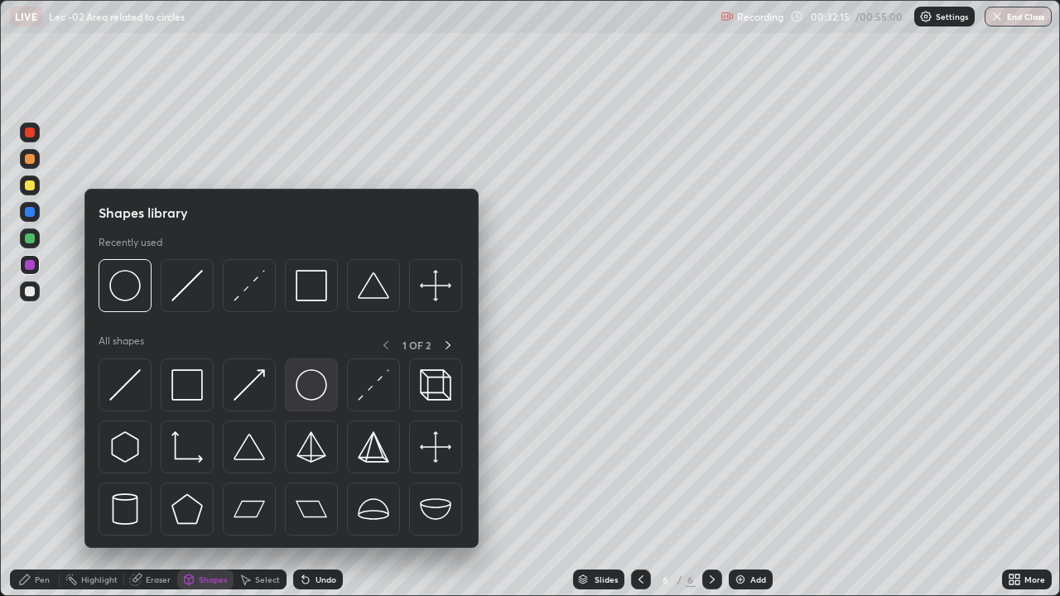
click at [308, 398] on img at bounding box center [311, 384] width 31 height 31
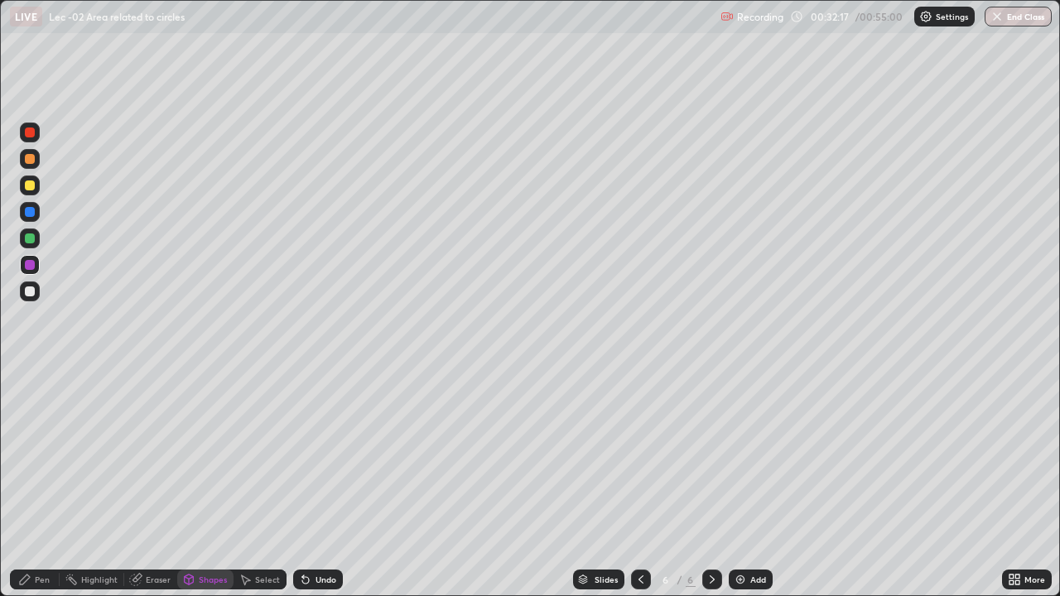
click at [186, 484] on icon at bounding box center [189, 580] width 9 height 10
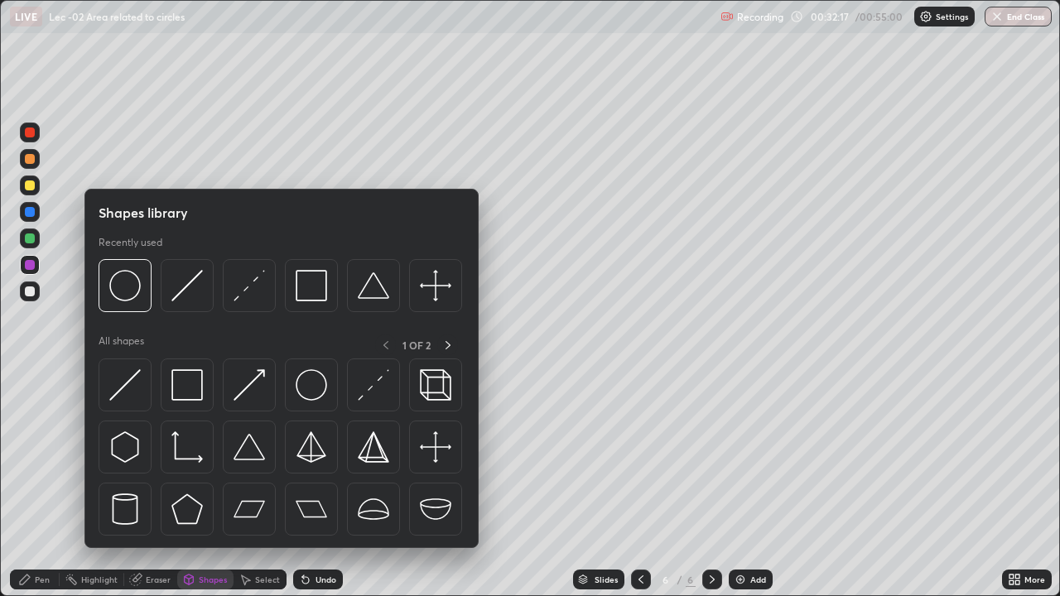
click at [31, 484] on div "Pen" at bounding box center [35, 580] width 50 height 20
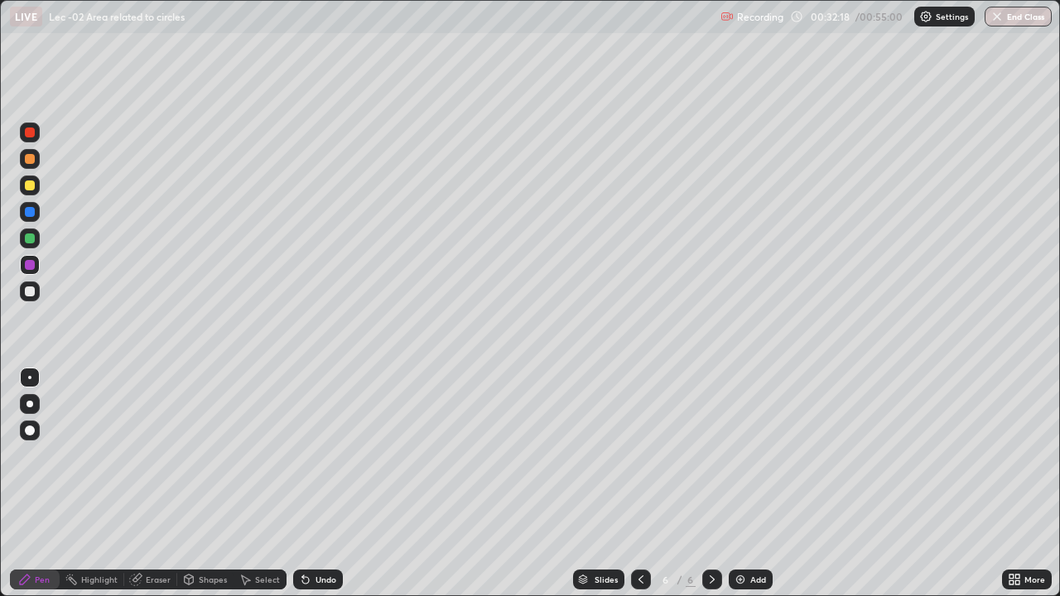
click at [32, 297] on div at bounding box center [30, 292] width 20 height 20
click at [199, 484] on div "Shapes" at bounding box center [213, 580] width 28 height 8
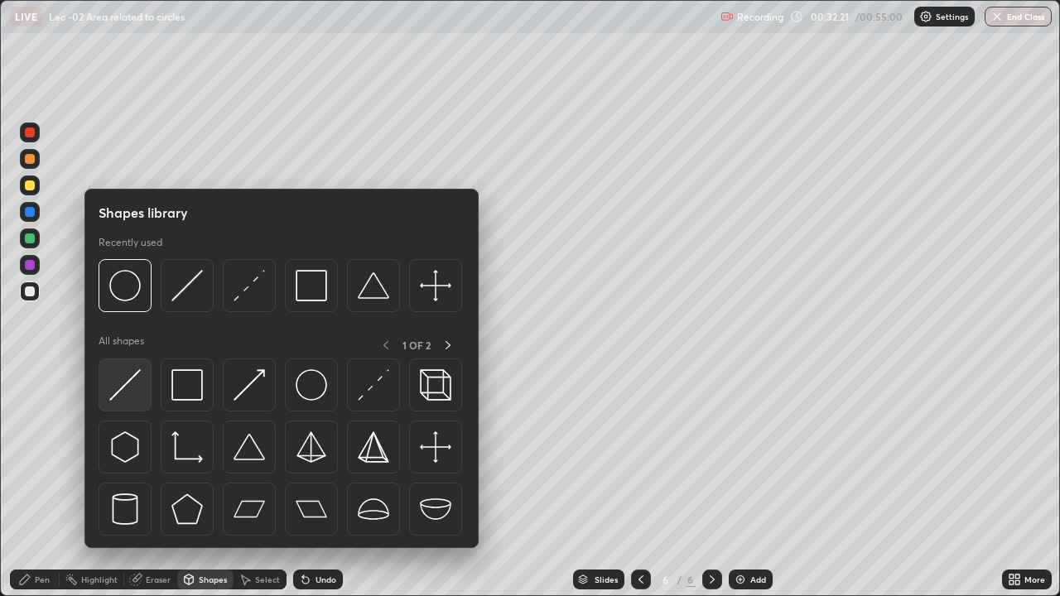
click at [132, 391] on img at bounding box center [124, 384] width 31 height 31
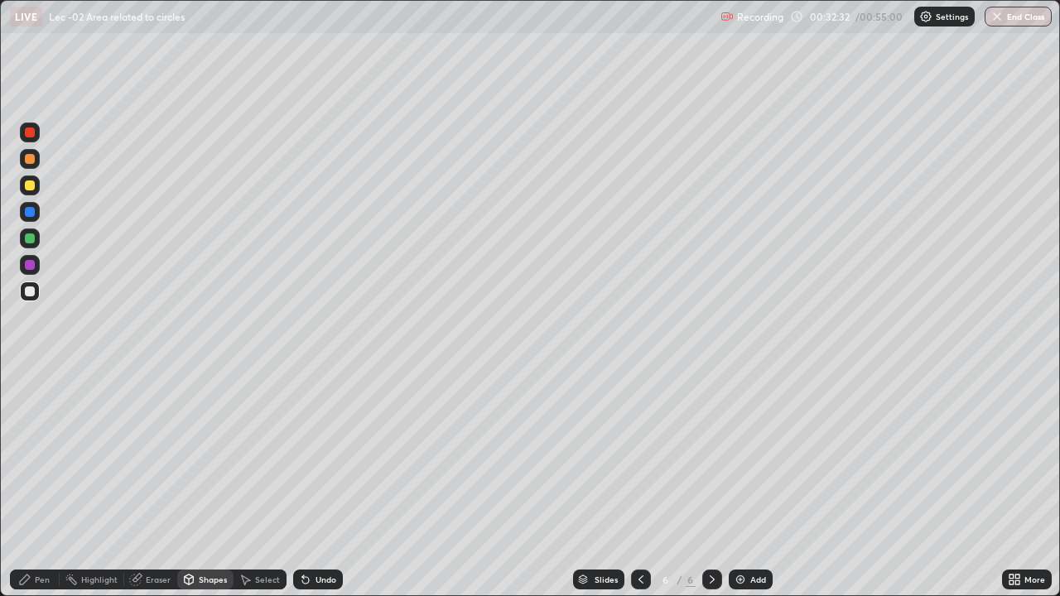
click at [30, 484] on icon at bounding box center [24, 579] width 13 height 13
click at [23, 245] on div at bounding box center [30, 239] width 20 height 20
click at [328, 484] on div "Undo" at bounding box center [326, 580] width 21 height 8
click at [319, 484] on div "Undo" at bounding box center [318, 580] width 50 height 20
click at [136, 484] on icon at bounding box center [135, 580] width 11 height 11
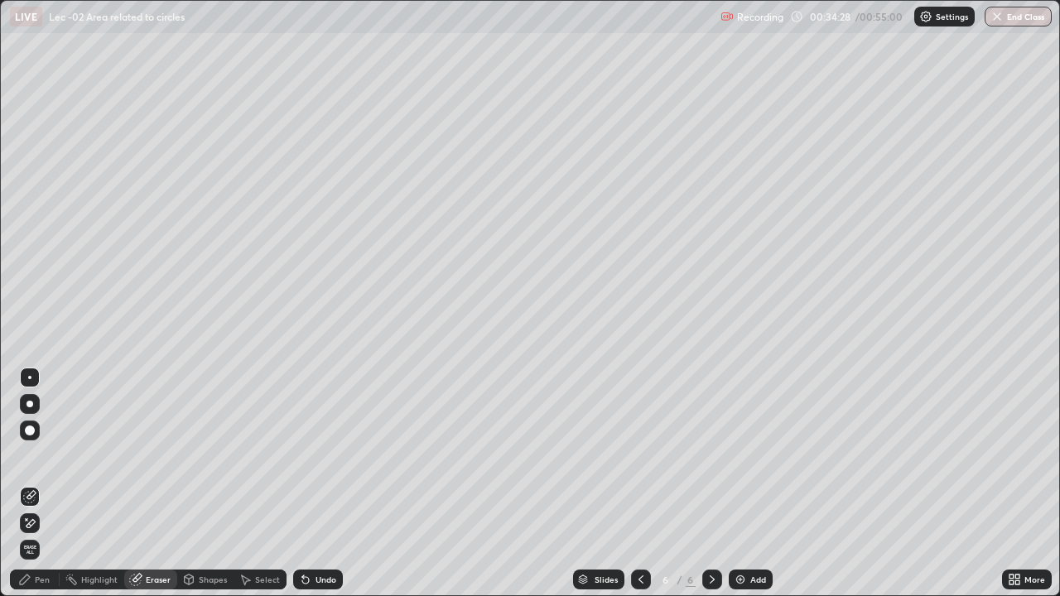
click at [14, 484] on div "Erase all" at bounding box center [30, 298] width 40 height 530
click at [35, 484] on div "Pen" at bounding box center [42, 580] width 15 height 8
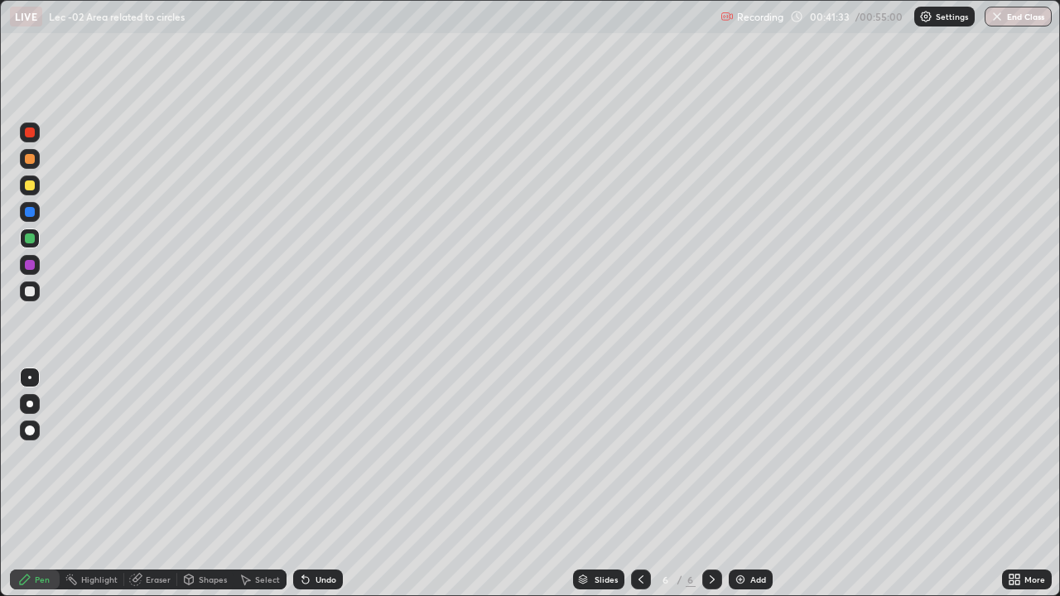
click at [754, 484] on div "Add" at bounding box center [759, 580] width 16 height 8
click at [200, 484] on div "Shapes" at bounding box center [213, 580] width 28 height 8
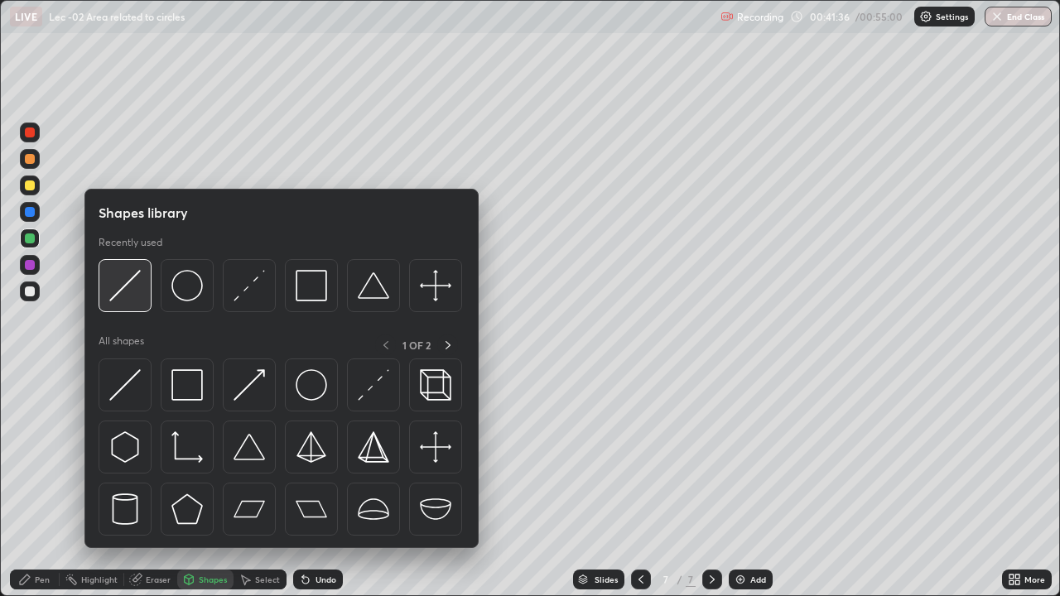
click at [136, 297] on img at bounding box center [124, 285] width 31 height 31
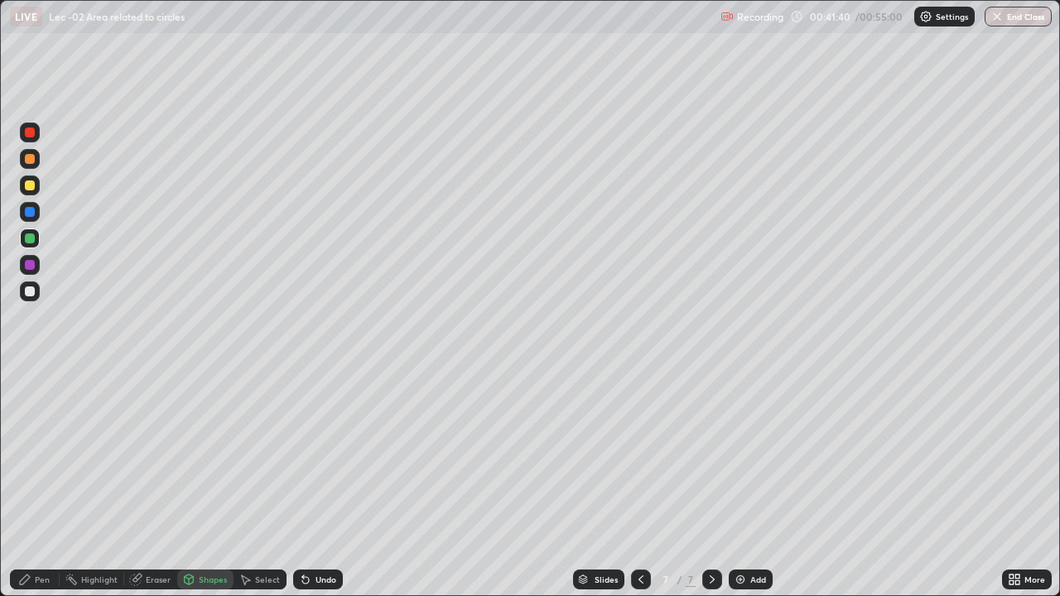
click at [39, 484] on div "Pen" at bounding box center [42, 580] width 15 height 8
click at [36, 184] on div at bounding box center [30, 186] width 20 height 20
click at [143, 484] on div "Eraser" at bounding box center [150, 580] width 53 height 20
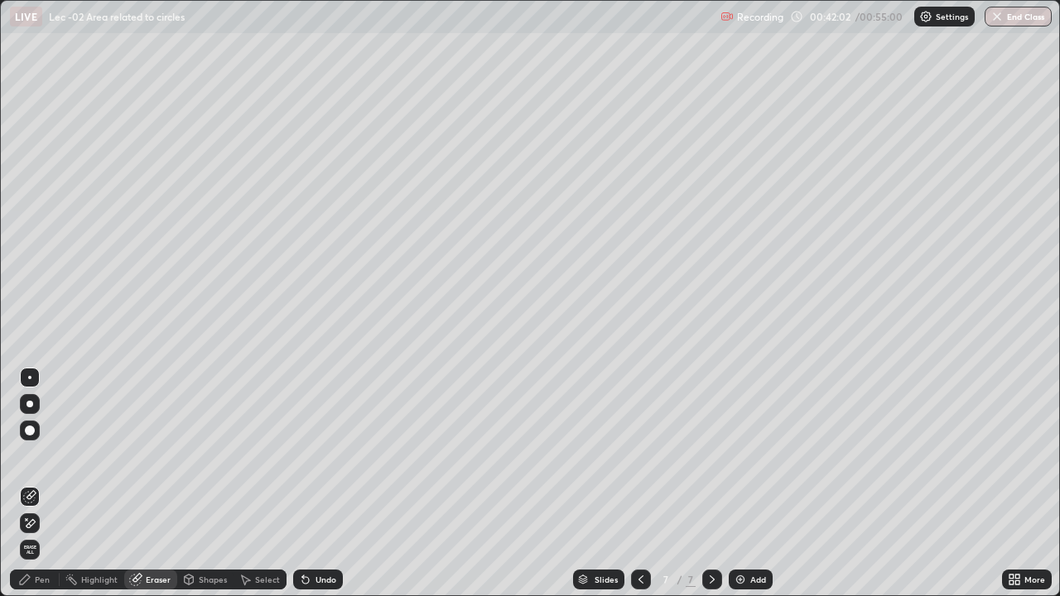
click at [50, 484] on div "Pen" at bounding box center [35, 580] width 50 height 20
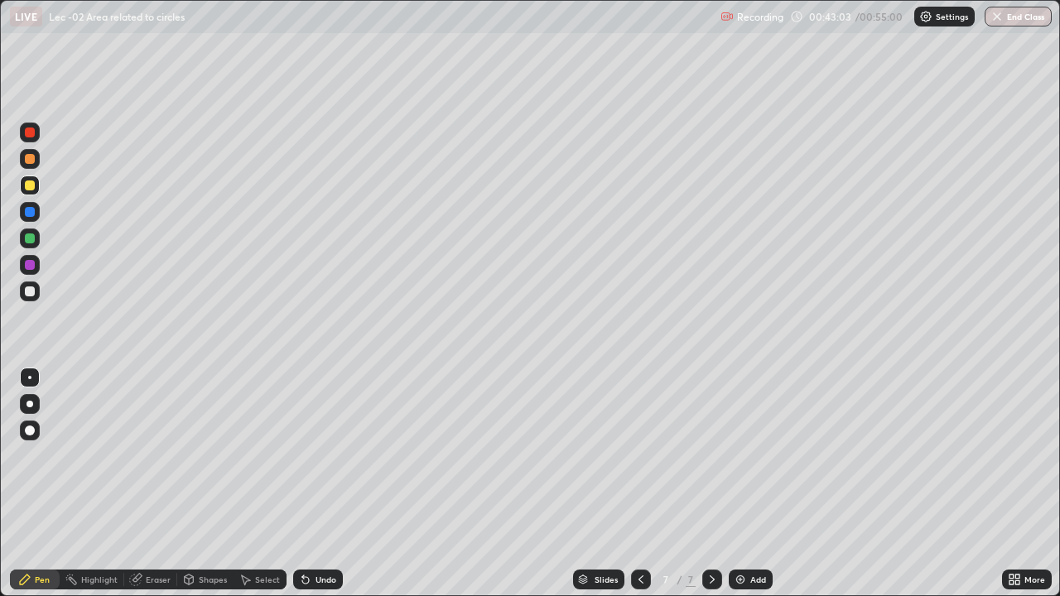
click at [310, 484] on div "Undo" at bounding box center [318, 580] width 50 height 20
click at [323, 484] on div "Undo" at bounding box center [326, 580] width 21 height 8
click at [759, 484] on div "Add" at bounding box center [759, 580] width 16 height 8
click at [208, 484] on div "Shapes" at bounding box center [213, 580] width 28 height 8
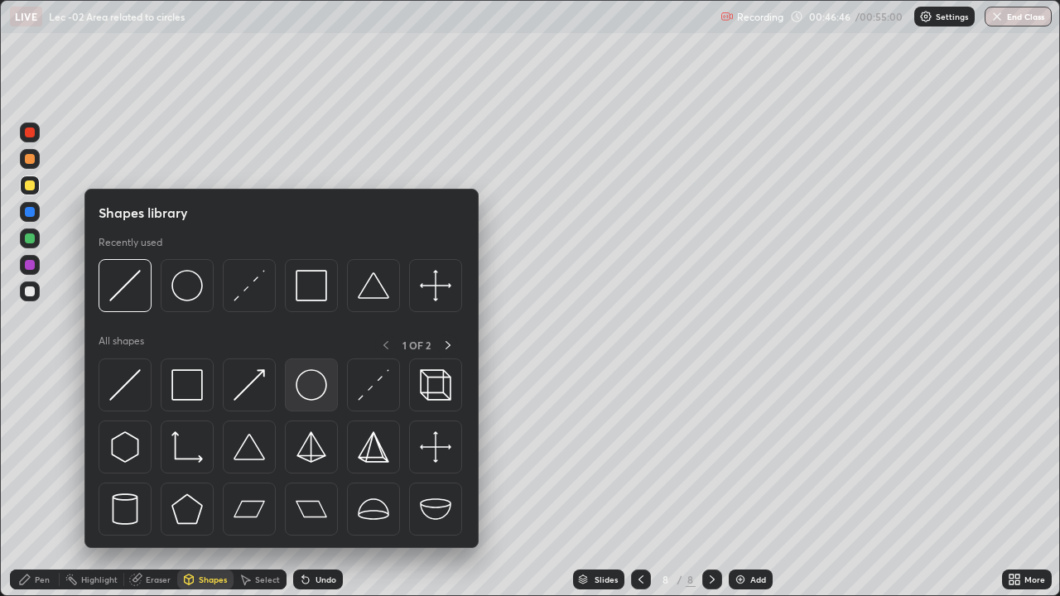
click at [316, 392] on img at bounding box center [311, 384] width 31 height 31
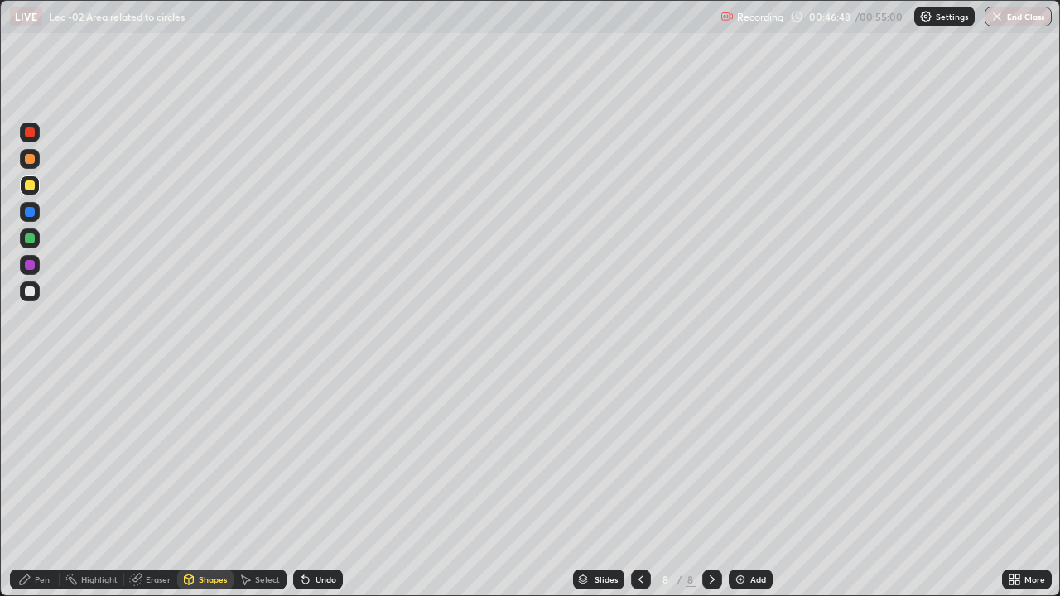
click at [223, 484] on div "Shapes" at bounding box center [213, 580] width 28 height 8
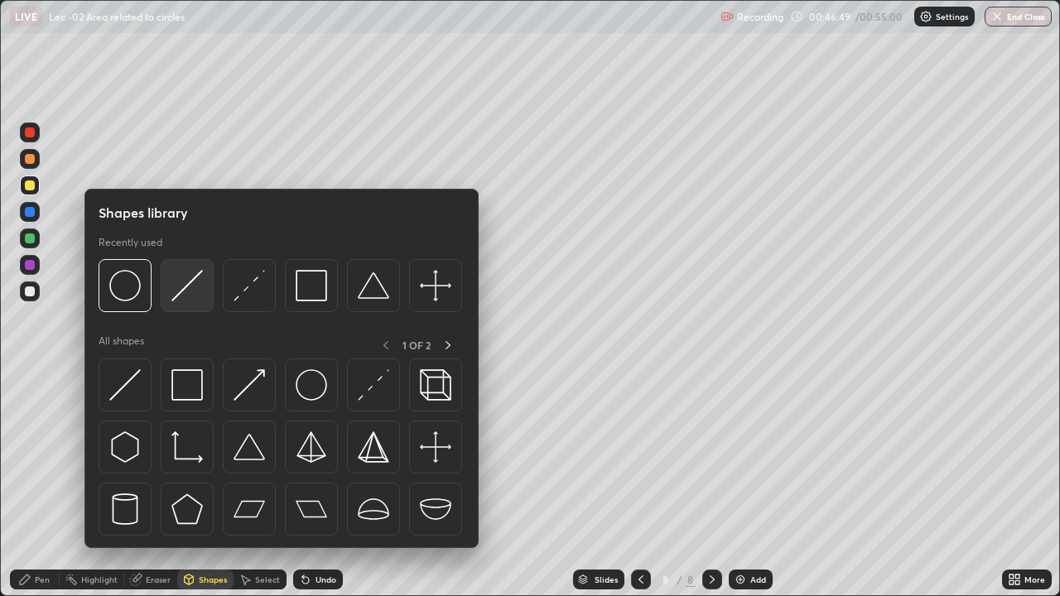
click at [193, 302] on img at bounding box center [186, 285] width 31 height 31
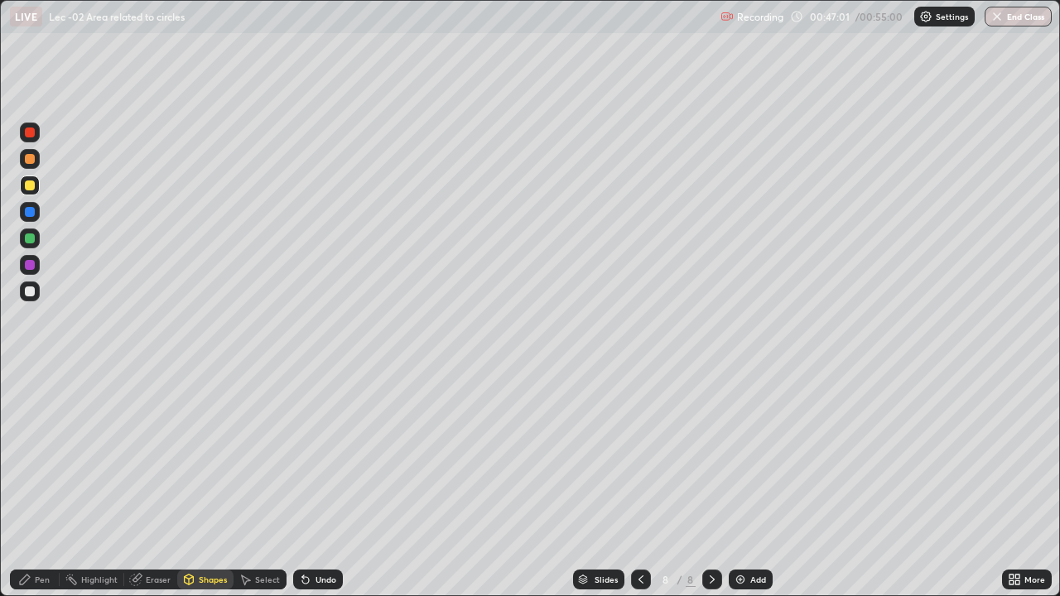
click at [30, 214] on div at bounding box center [30, 212] width 10 height 10
click at [47, 484] on div "Pen" at bounding box center [42, 580] width 15 height 8
click at [30, 238] on div at bounding box center [30, 239] width 10 height 10
click at [200, 484] on div "Shapes" at bounding box center [213, 580] width 28 height 8
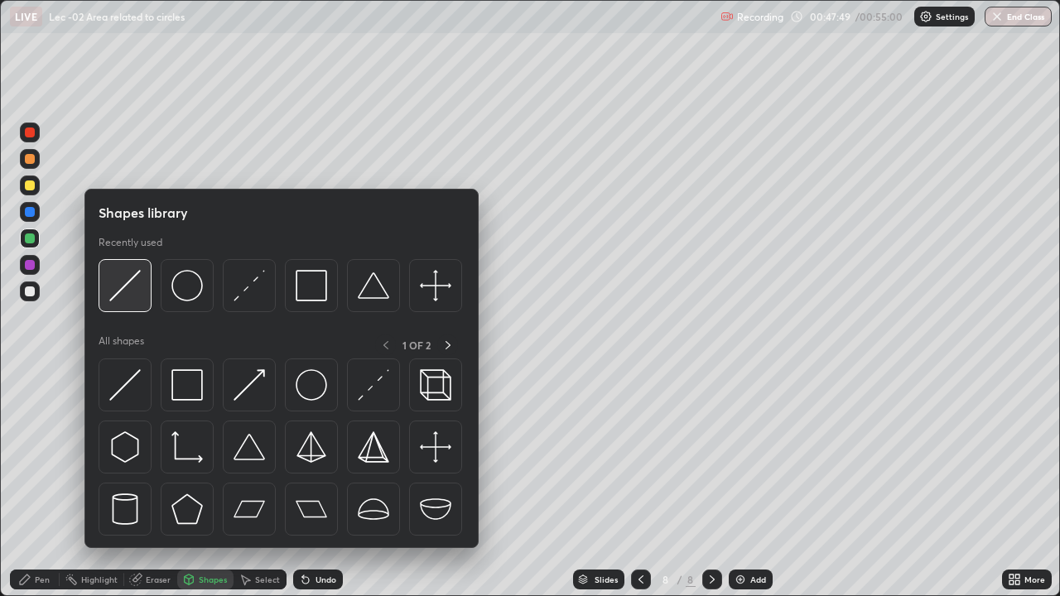
click at [137, 302] on img at bounding box center [124, 285] width 31 height 31
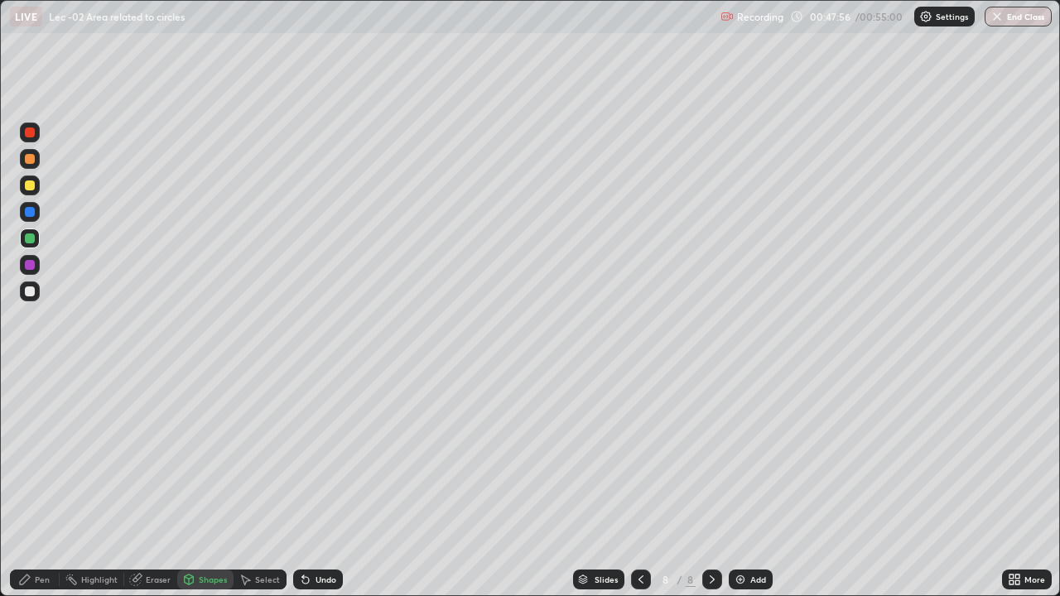
click at [38, 484] on div "Pen" at bounding box center [42, 580] width 15 height 8
click at [316, 484] on div "Undo" at bounding box center [326, 580] width 21 height 8
click at [27, 193] on div at bounding box center [30, 186] width 20 height 20
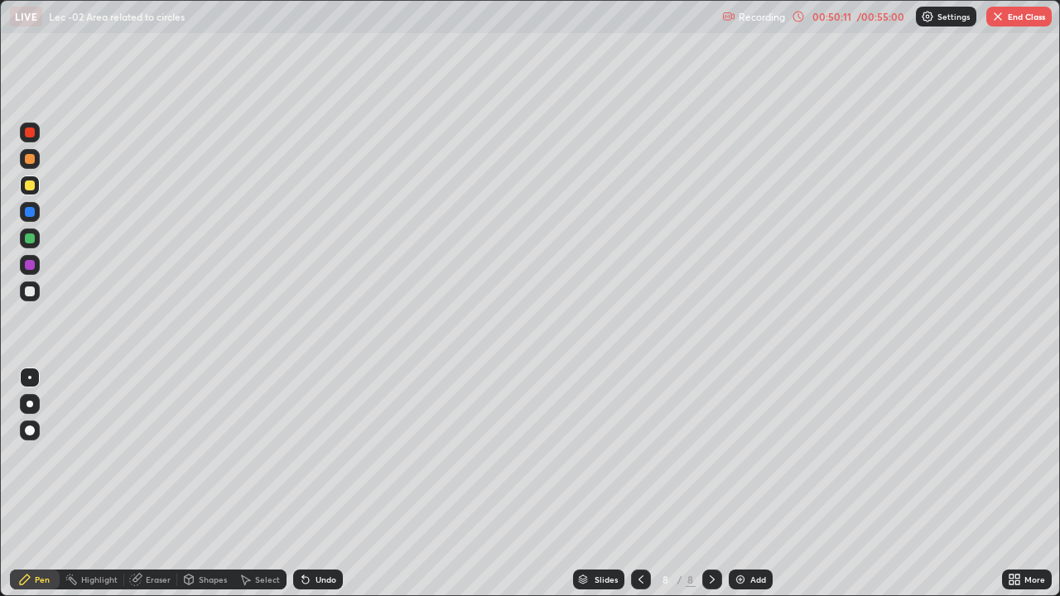
click at [152, 484] on div "Eraser" at bounding box center [158, 580] width 25 height 8
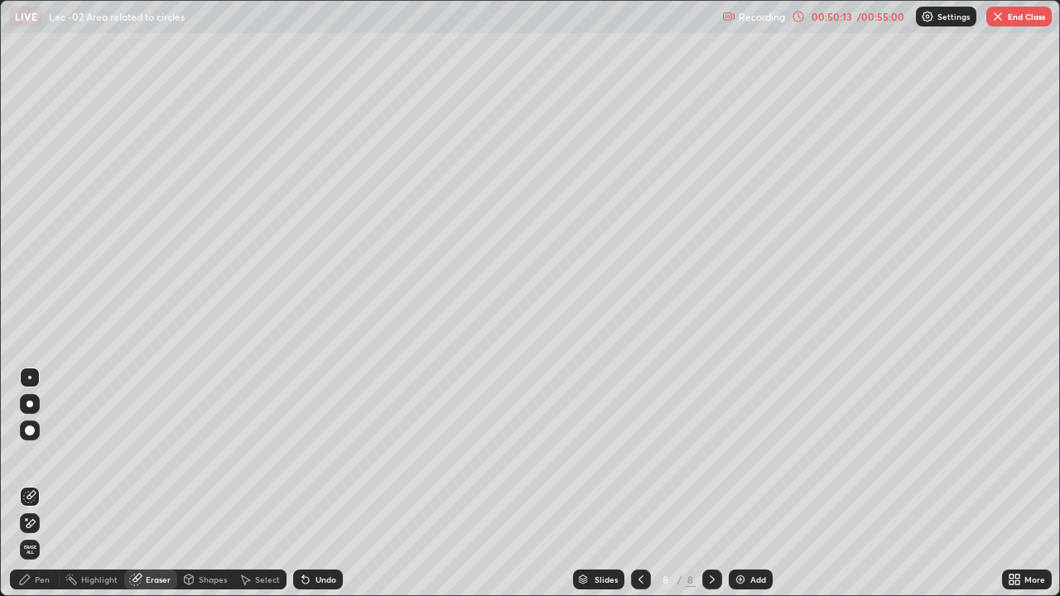
click at [30, 484] on icon at bounding box center [24, 579] width 13 height 13
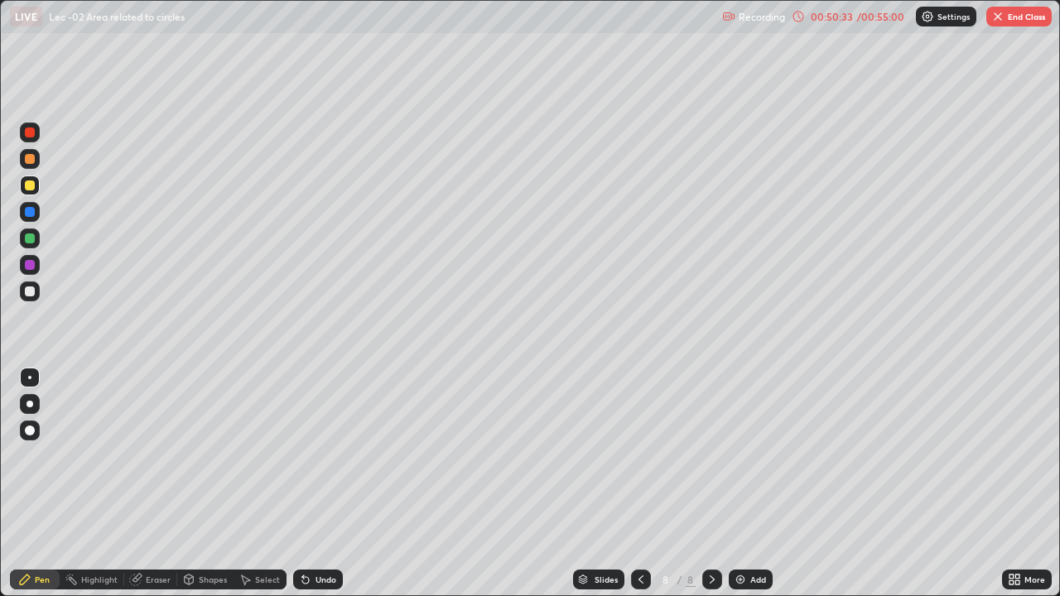
click at [318, 484] on div "Undo" at bounding box center [326, 580] width 21 height 8
click at [309, 484] on icon at bounding box center [305, 579] width 13 height 13
click at [311, 484] on div "Undo" at bounding box center [318, 580] width 50 height 20
click at [313, 484] on div "Undo" at bounding box center [318, 580] width 50 height 20
click at [302, 484] on div "Undo" at bounding box center [318, 580] width 50 height 20
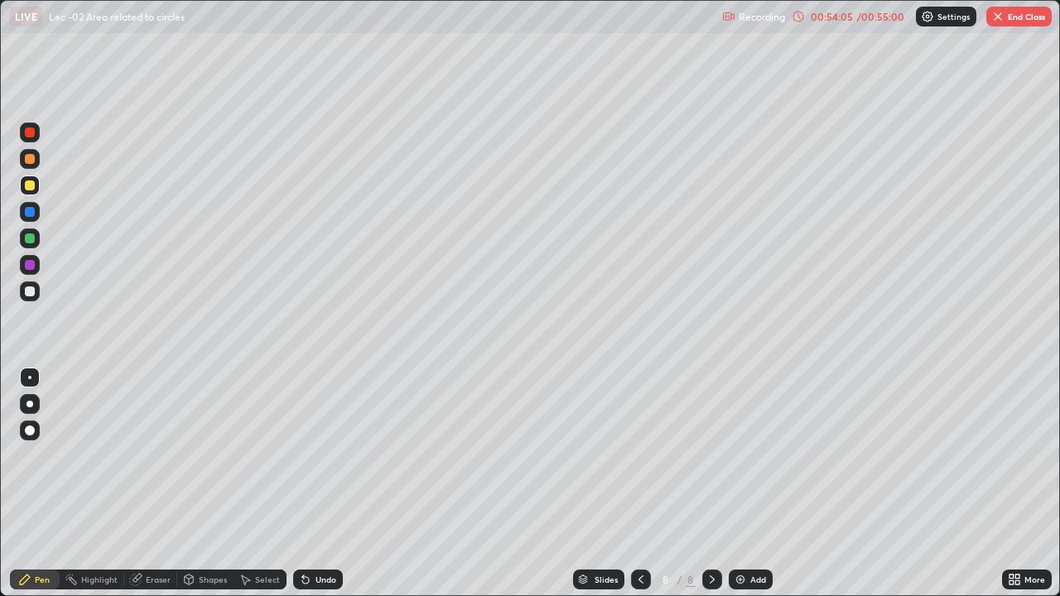
click at [744, 484] on img at bounding box center [740, 579] width 13 height 13
click at [220, 484] on div "Shapes" at bounding box center [213, 580] width 28 height 8
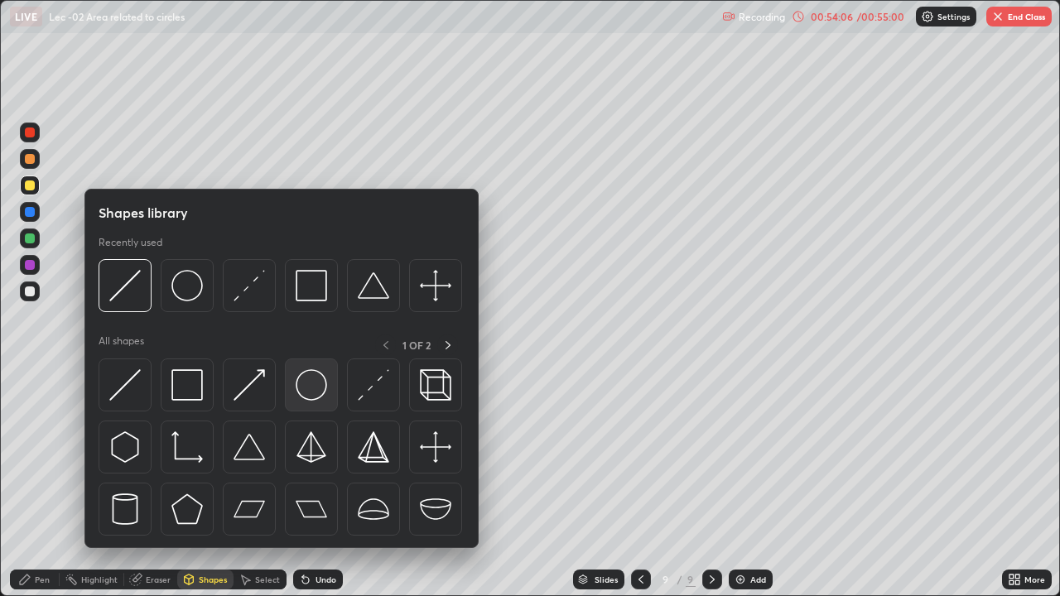
click at [312, 390] on img at bounding box center [311, 384] width 31 height 31
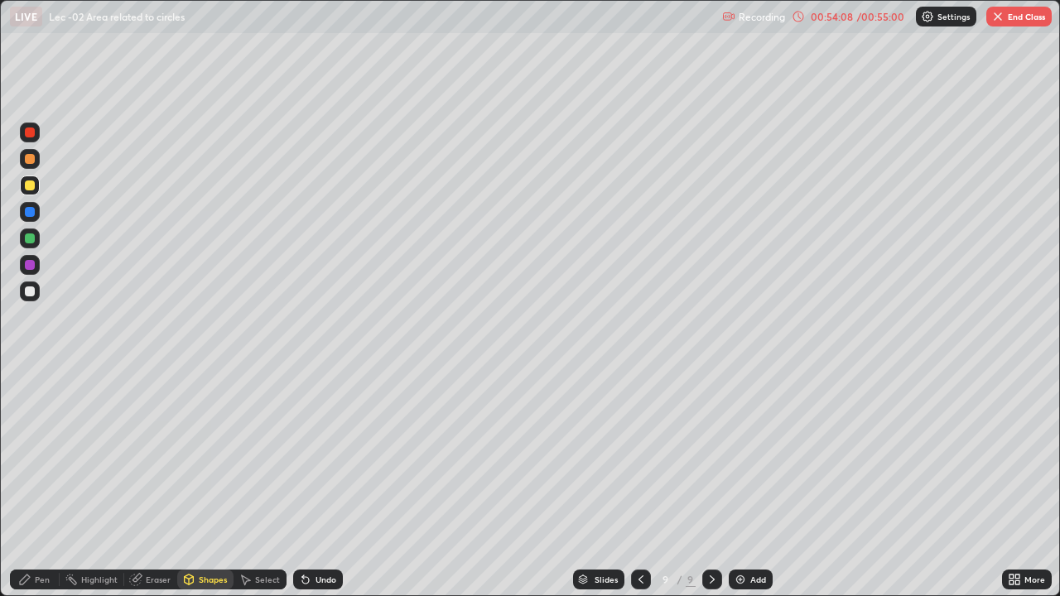
click at [194, 484] on icon at bounding box center [188, 579] width 13 height 13
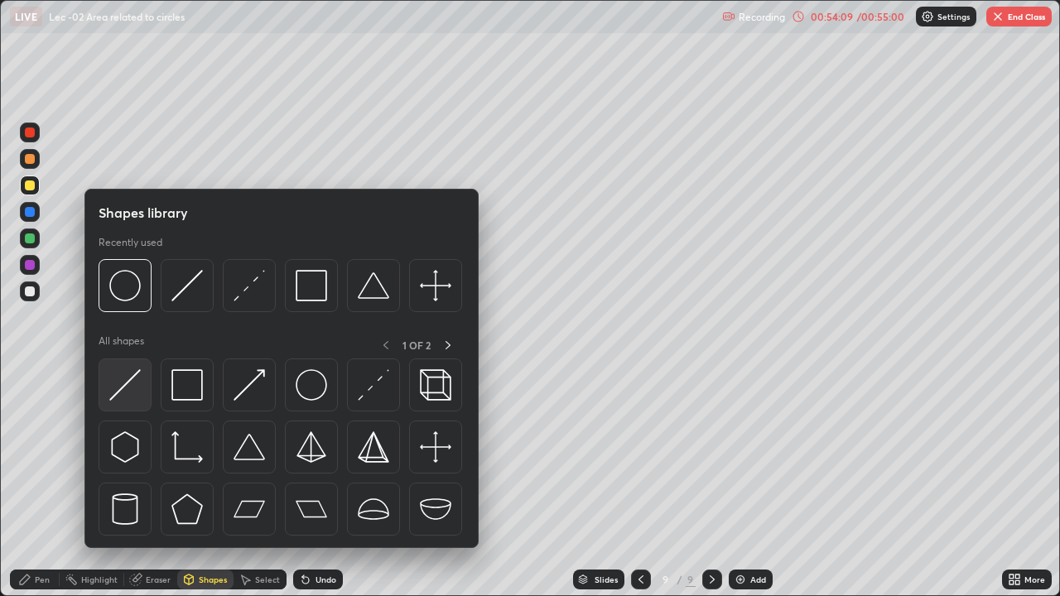
click at [138, 387] on img at bounding box center [124, 384] width 31 height 31
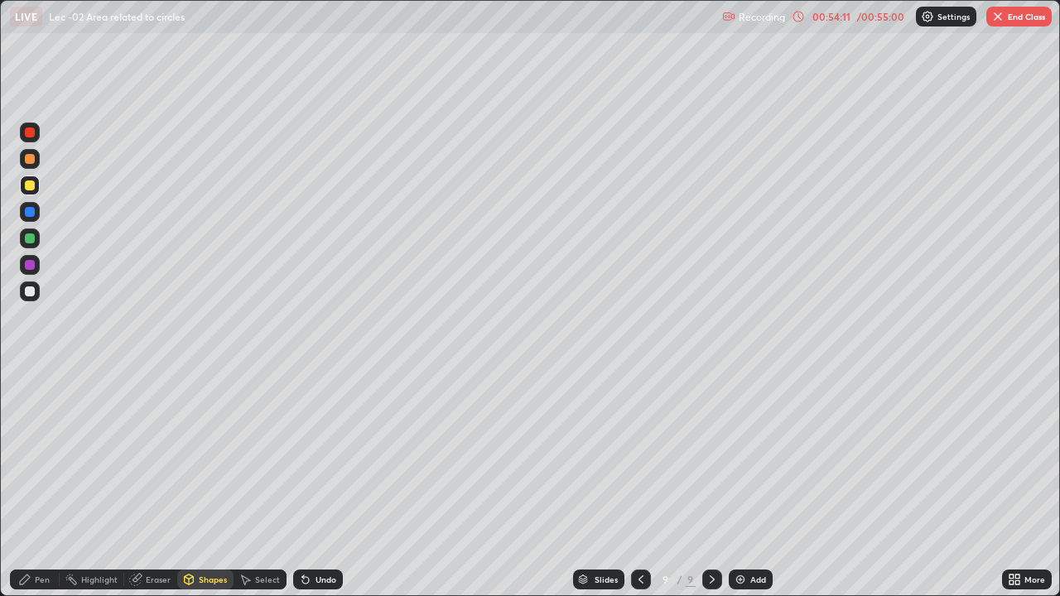
click at [44, 484] on div "Pen" at bounding box center [42, 580] width 15 height 8
click at [316, 484] on div "Undo" at bounding box center [326, 580] width 21 height 8
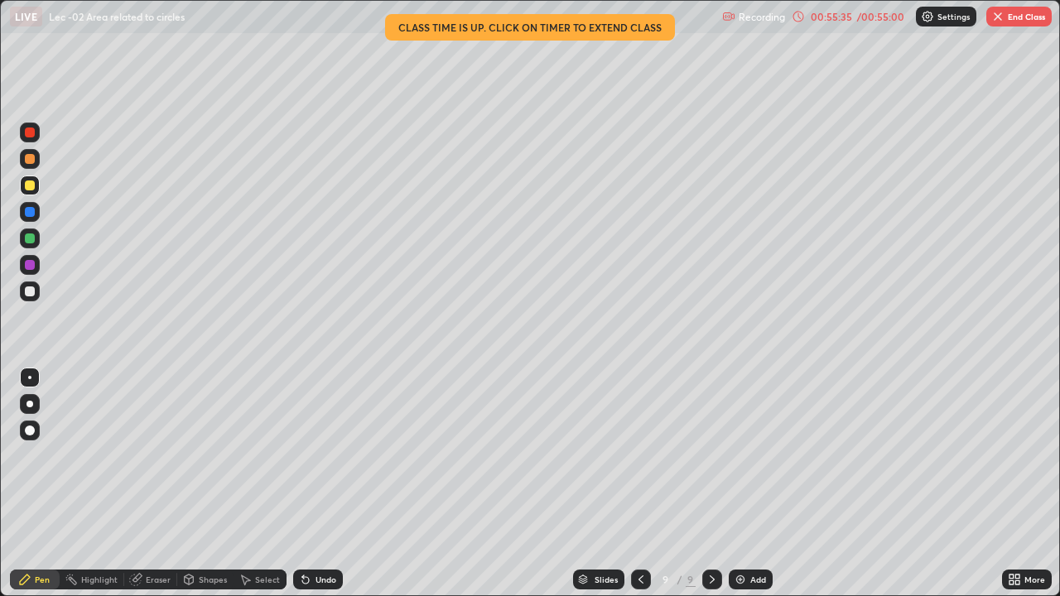
click at [22, 158] on div at bounding box center [30, 159] width 20 height 20
click at [23, 213] on div at bounding box center [30, 212] width 20 height 20
click at [21, 136] on div at bounding box center [30, 133] width 20 height 20
click at [1014, 23] on button "End Class" at bounding box center [1019, 17] width 65 height 20
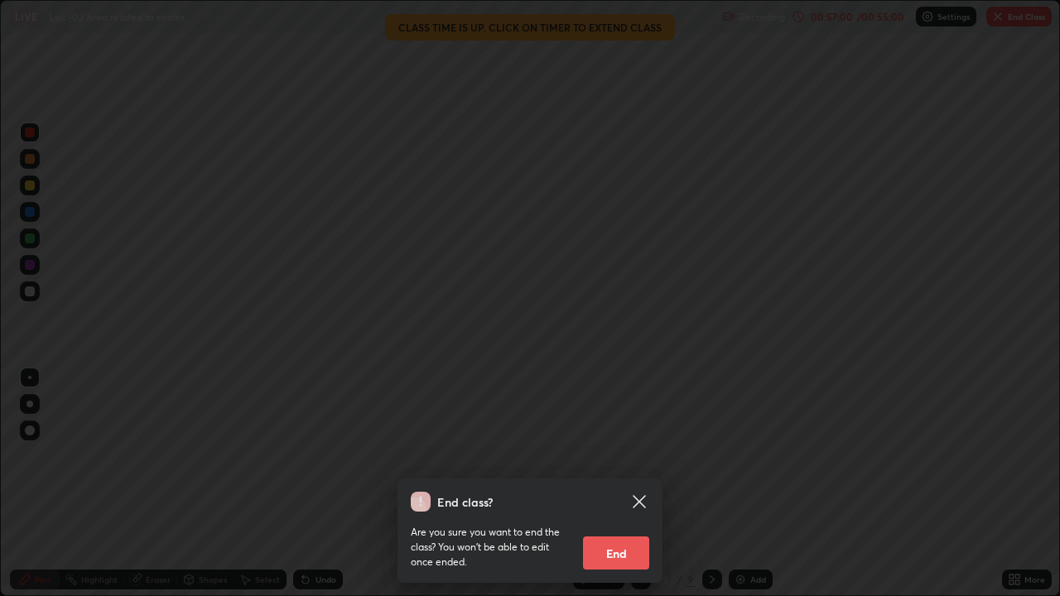
click at [601, 484] on button "End" at bounding box center [616, 553] width 66 height 33
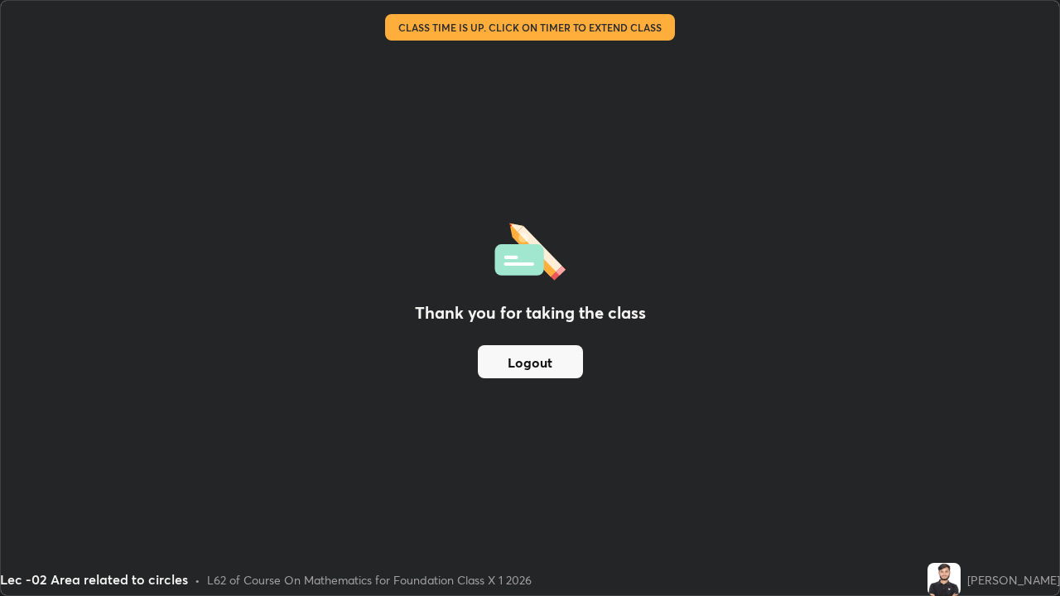
click at [528, 354] on button "Logout" at bounding box center [530, 361] width 105 height 33
